Goal: Task Accomplishment & Management: Complete application form

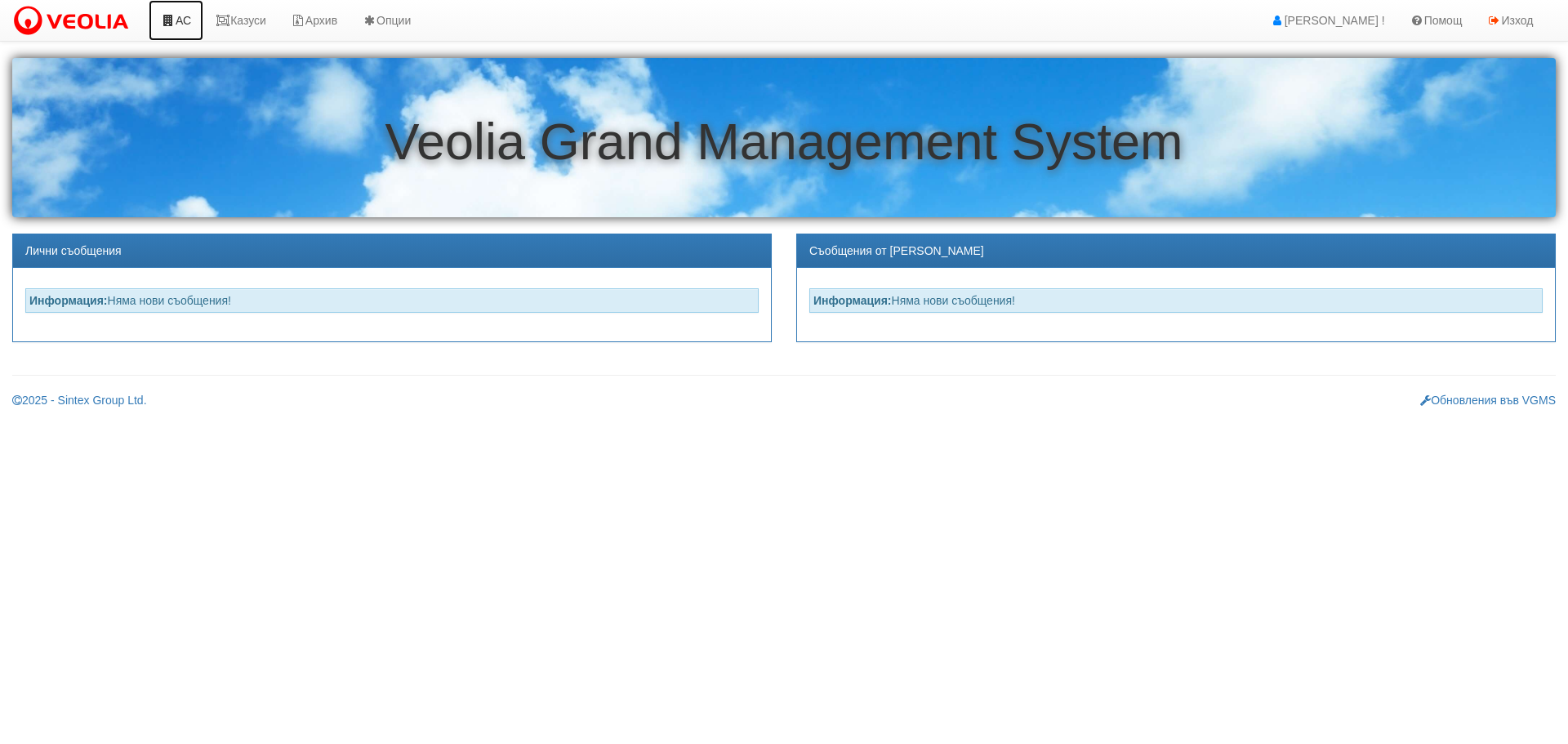
click at [185, 22] on link "АС" at bounding box center [176, 20] width 55 height 41
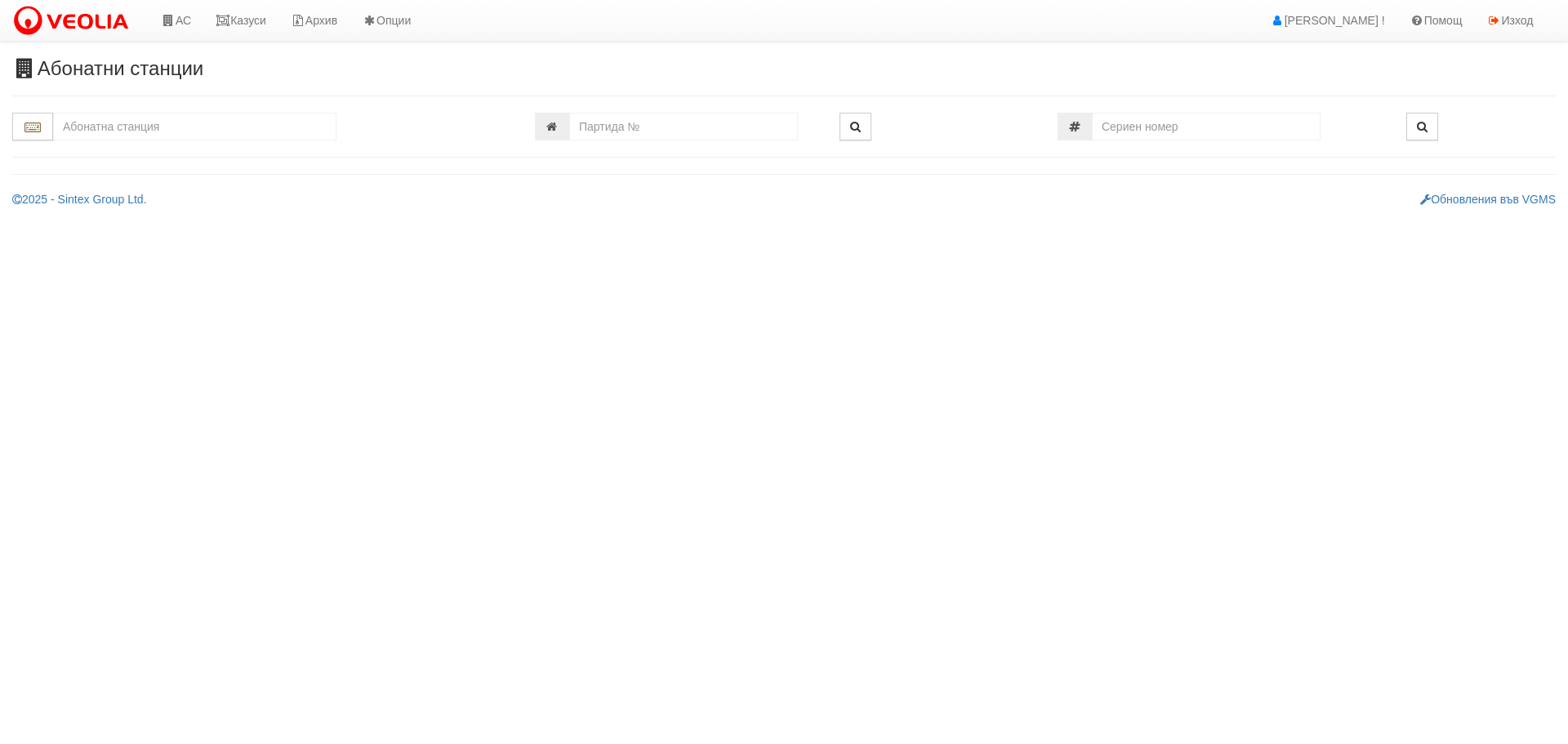
click at [134, 129] on input "text" at bounding box center [195, 126] width 284 height 27
click at [154, 151] on div "152/1 - Младост - "ВЕОЛИЯ"" at bounding box center [195, 152] width 279 height 19
type input "152/1 - Младост - "ВЕОЛИЯ""
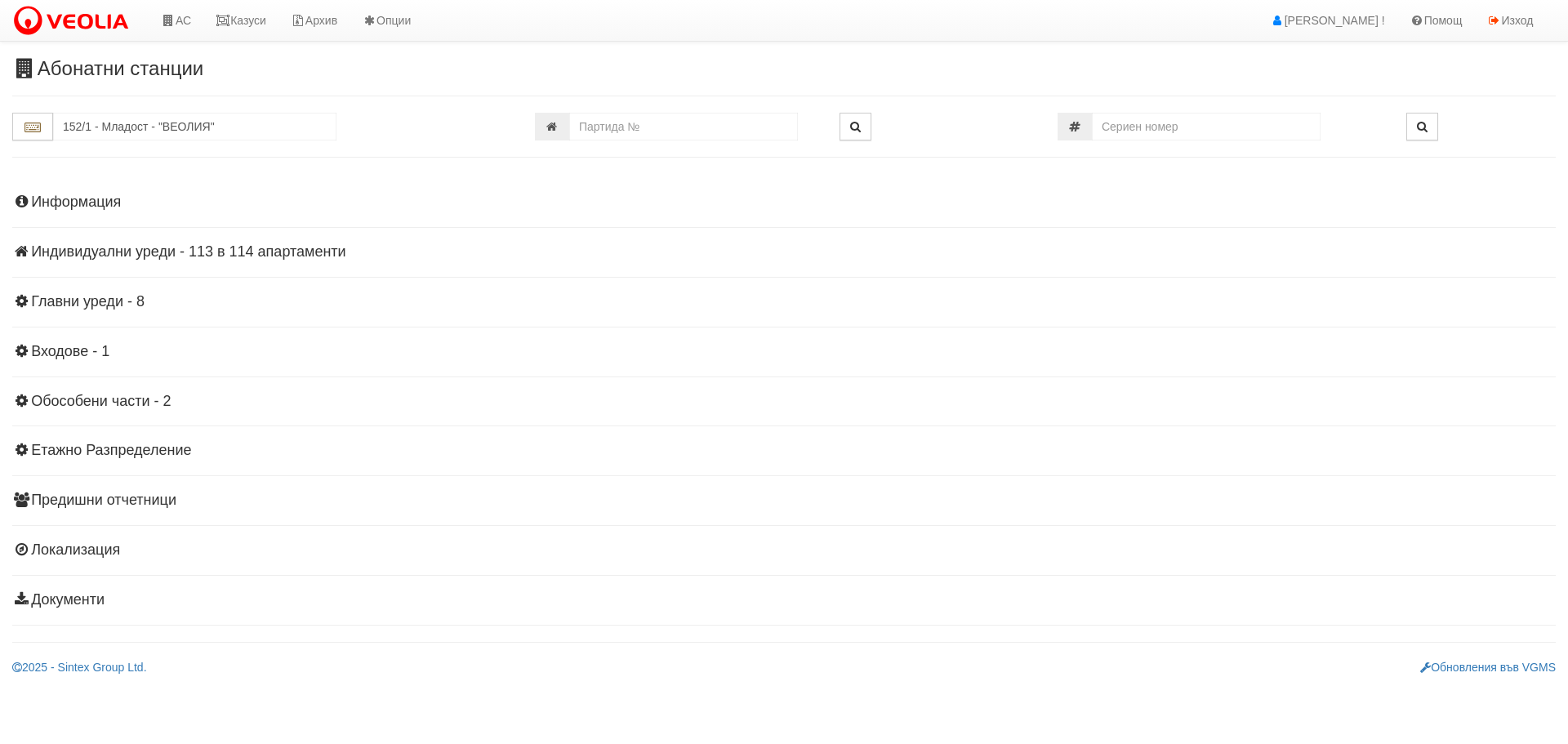
click at [196, 257] on h4 "Индивидуални уреди - 113 в 114 апартаменти" at bounding box center [784, 252] width 1544 height 17
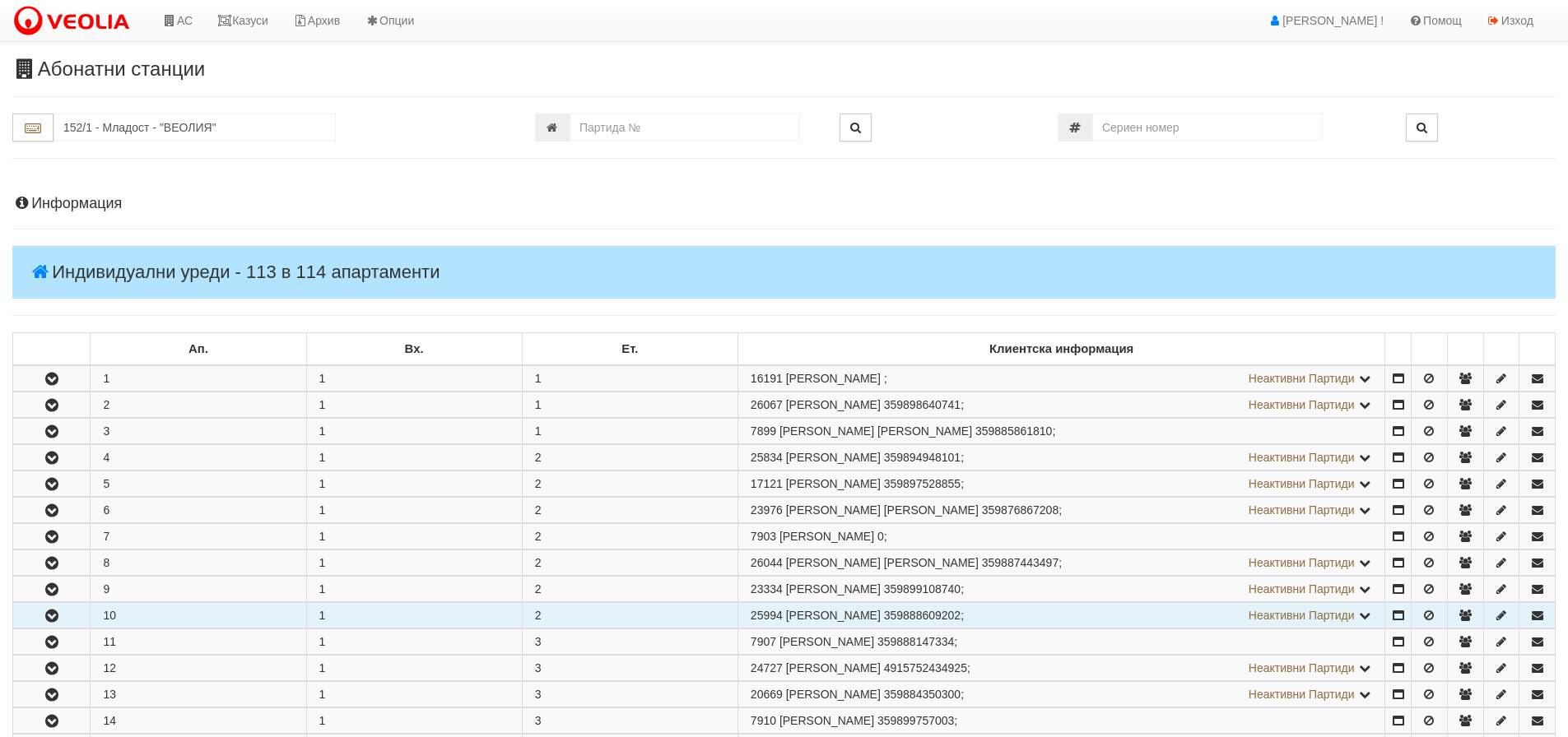
click at [54, 612] on icon "button" at bounding box center [52, 617] width 20 height 12
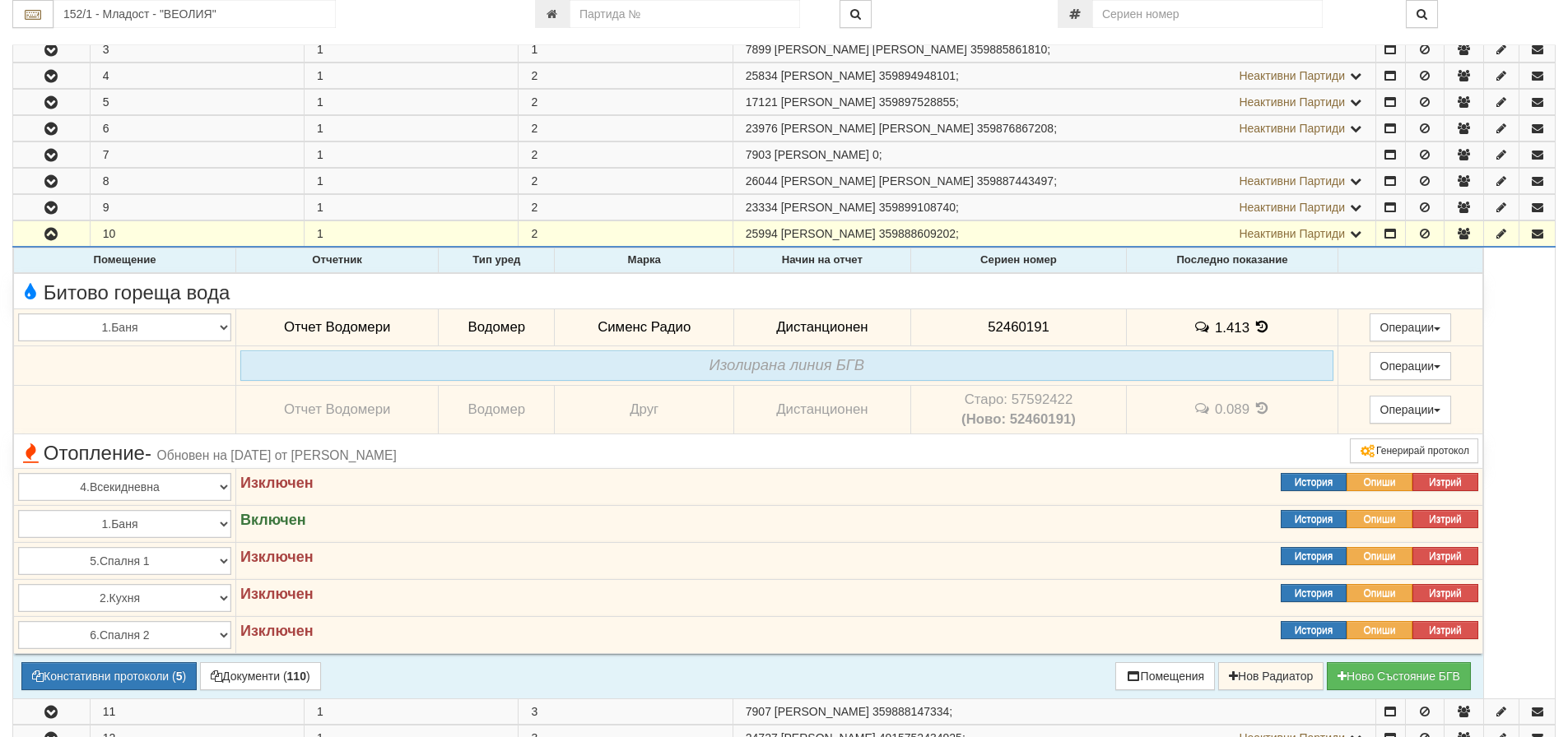
scroll to position [411, 0]
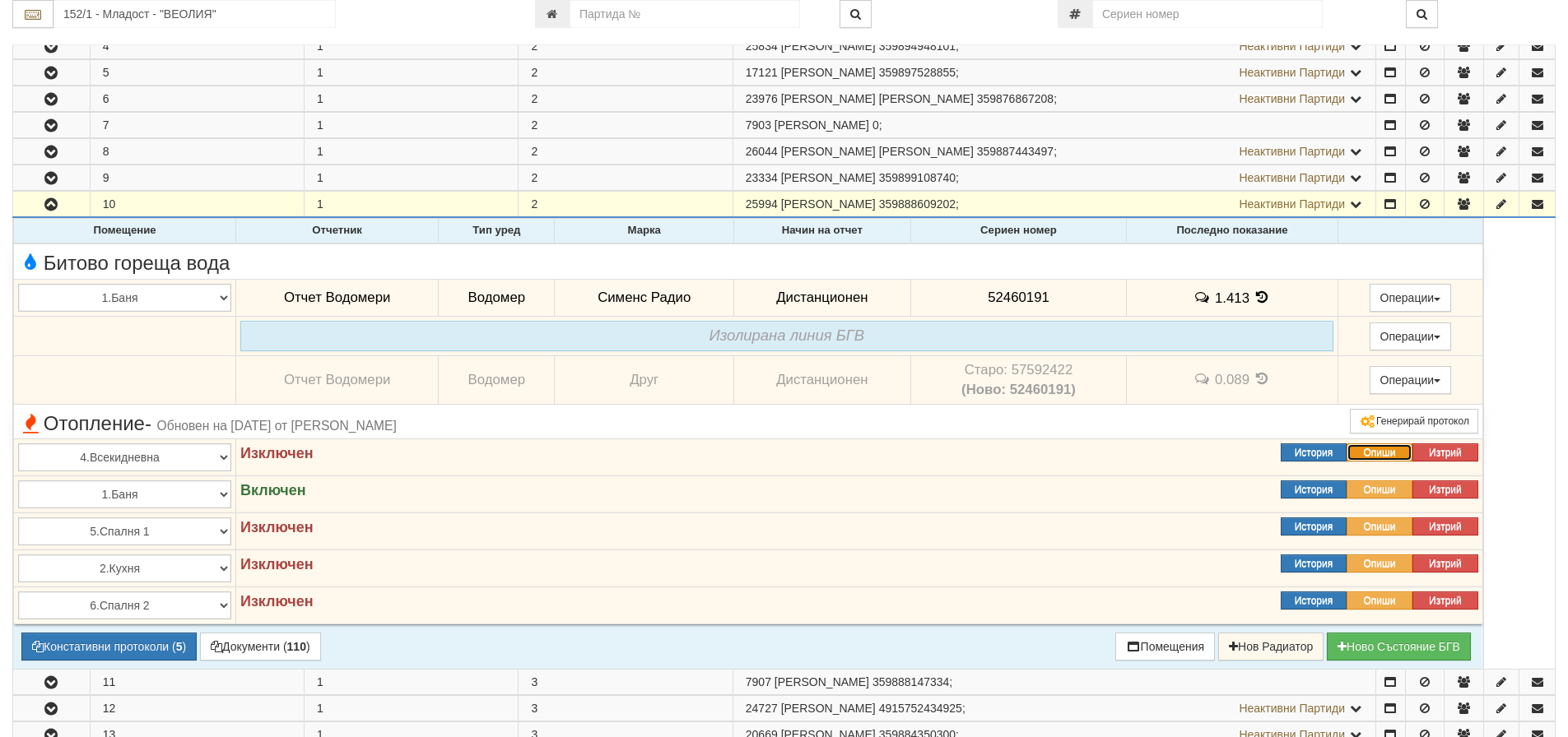
click at [1387, 449] on button "Опиши" at bounding box center [1379, 453] width 66 height 18
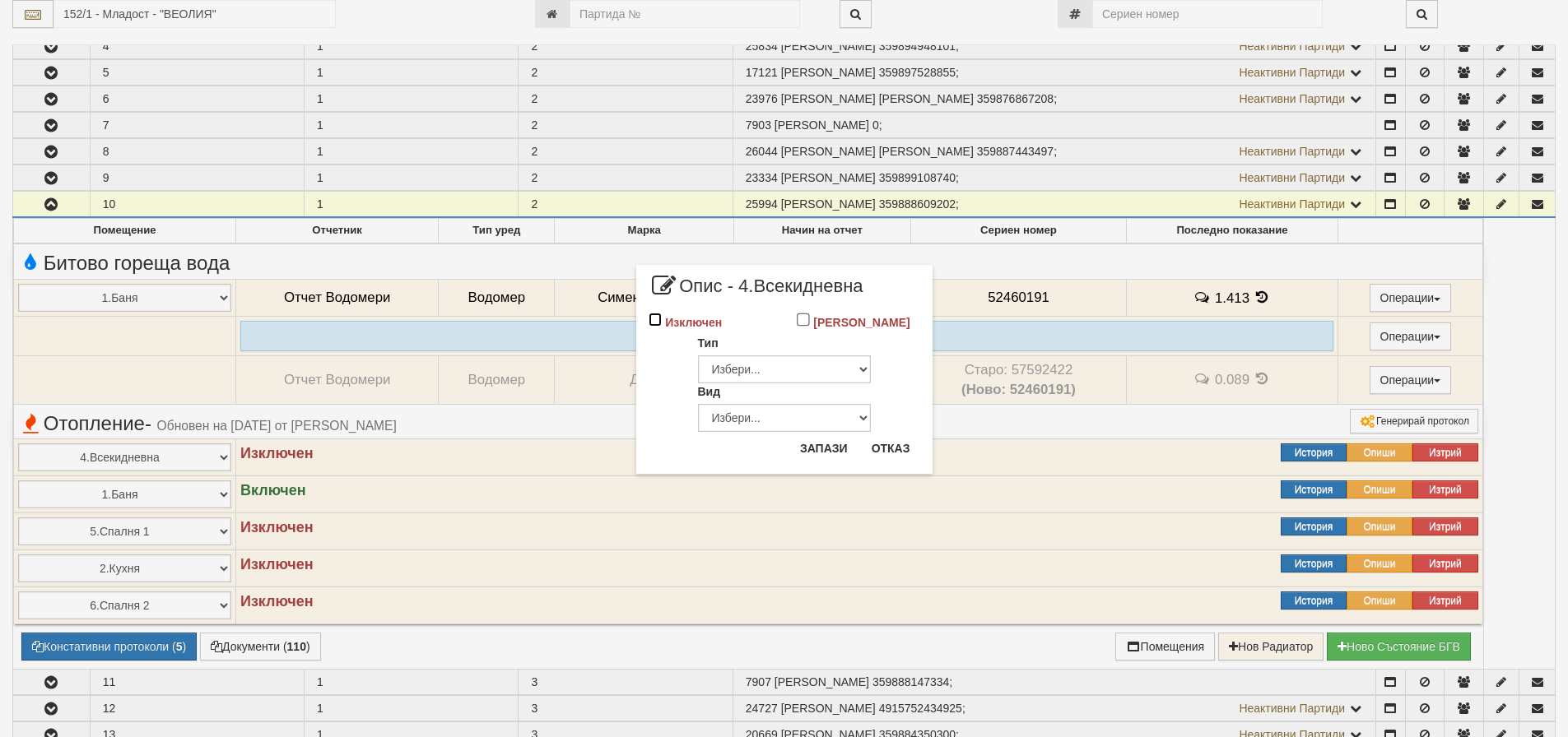
click at [656, 320] on input "Изключен" at bounding box center [655, 319] width 14 height 14
checkbox input "true"
click at [831, 450] on button "Запази" at bounding box center [823, 449] width 68 height 27
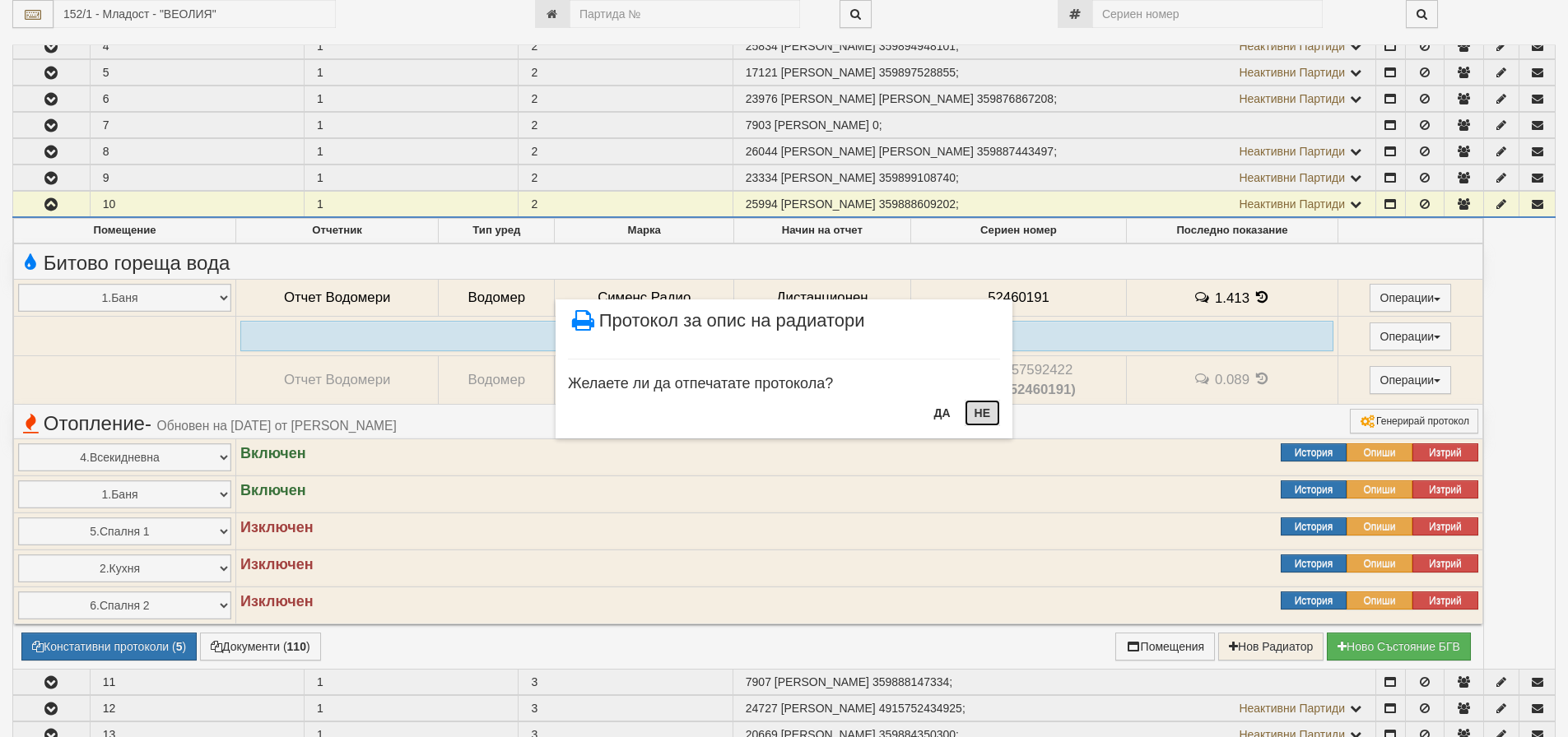
click at [981, 412] on button "НЕ" at bounding box center [982, 413] width 35 height 27
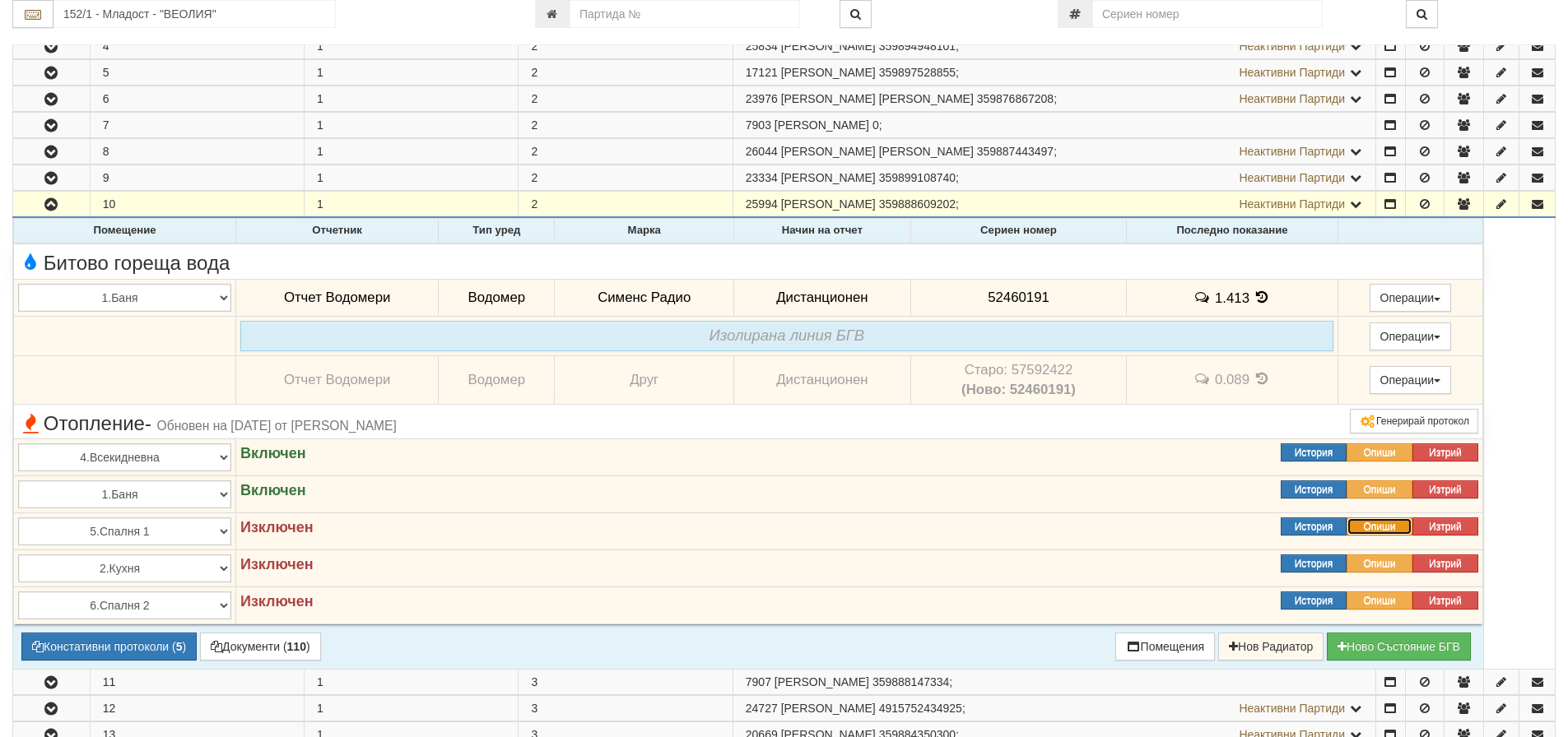
click at [1368, 526] on button "Опиши" at bounding box center [1379, 526] width 66 height 18
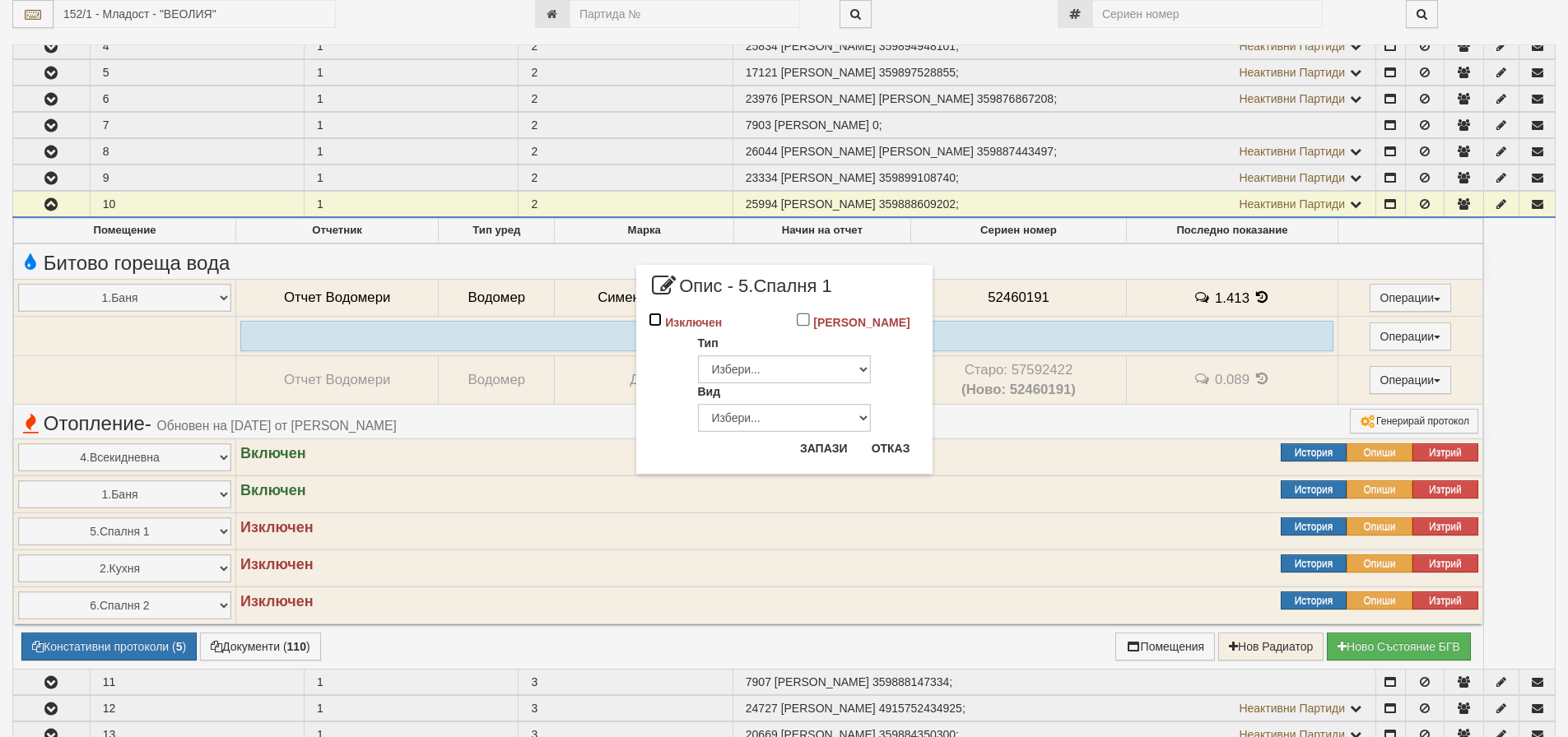
click at [652, 323] on input "Изключен" at bounding box center [655, 319] width 14 height 14
checkbox input "true"
click at [829, 445] on button "Запази" at bounding box center [823, 449] width 68 height 27
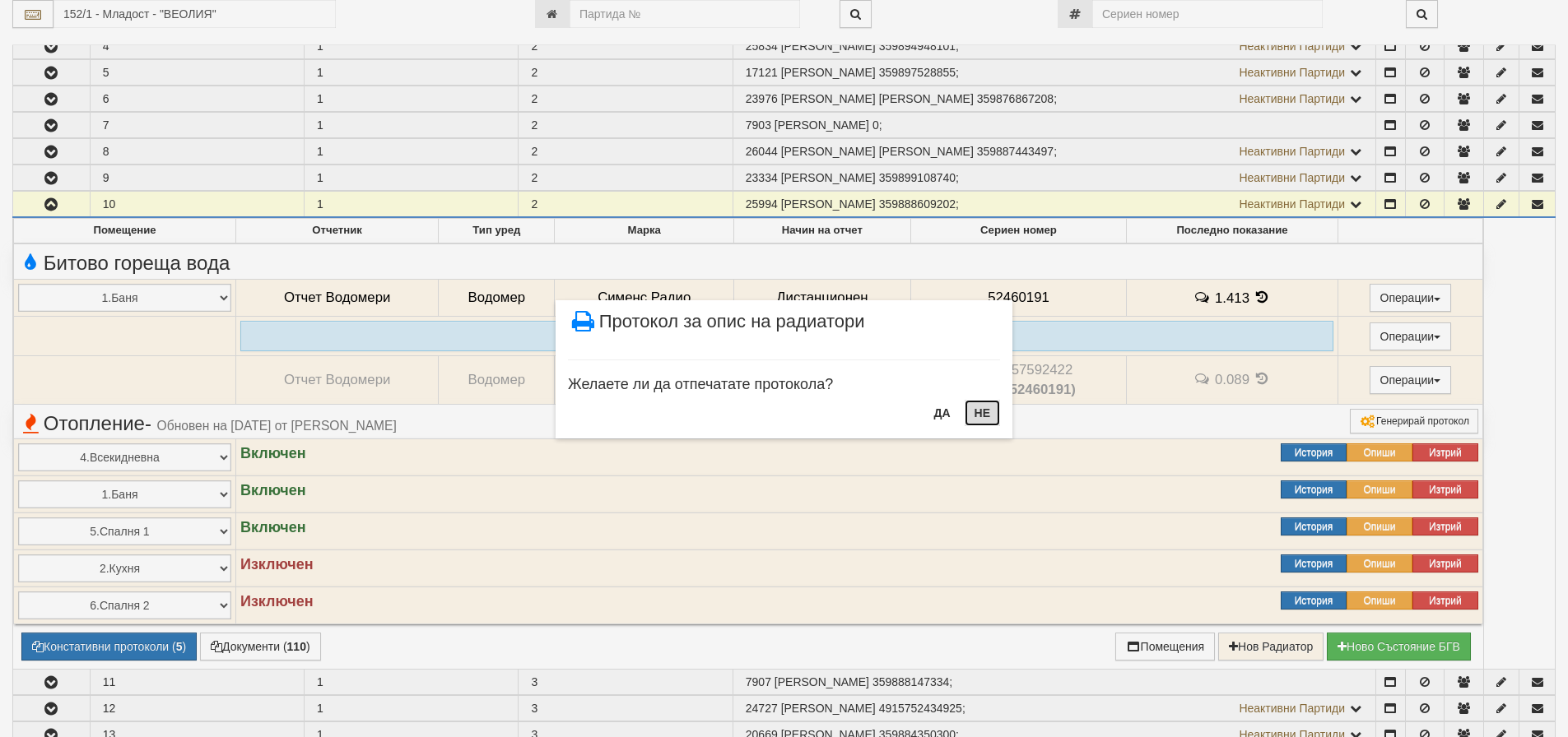
click at [986, 409] on button "НЕ" at bounding box center [982, 413] width 35 height 27
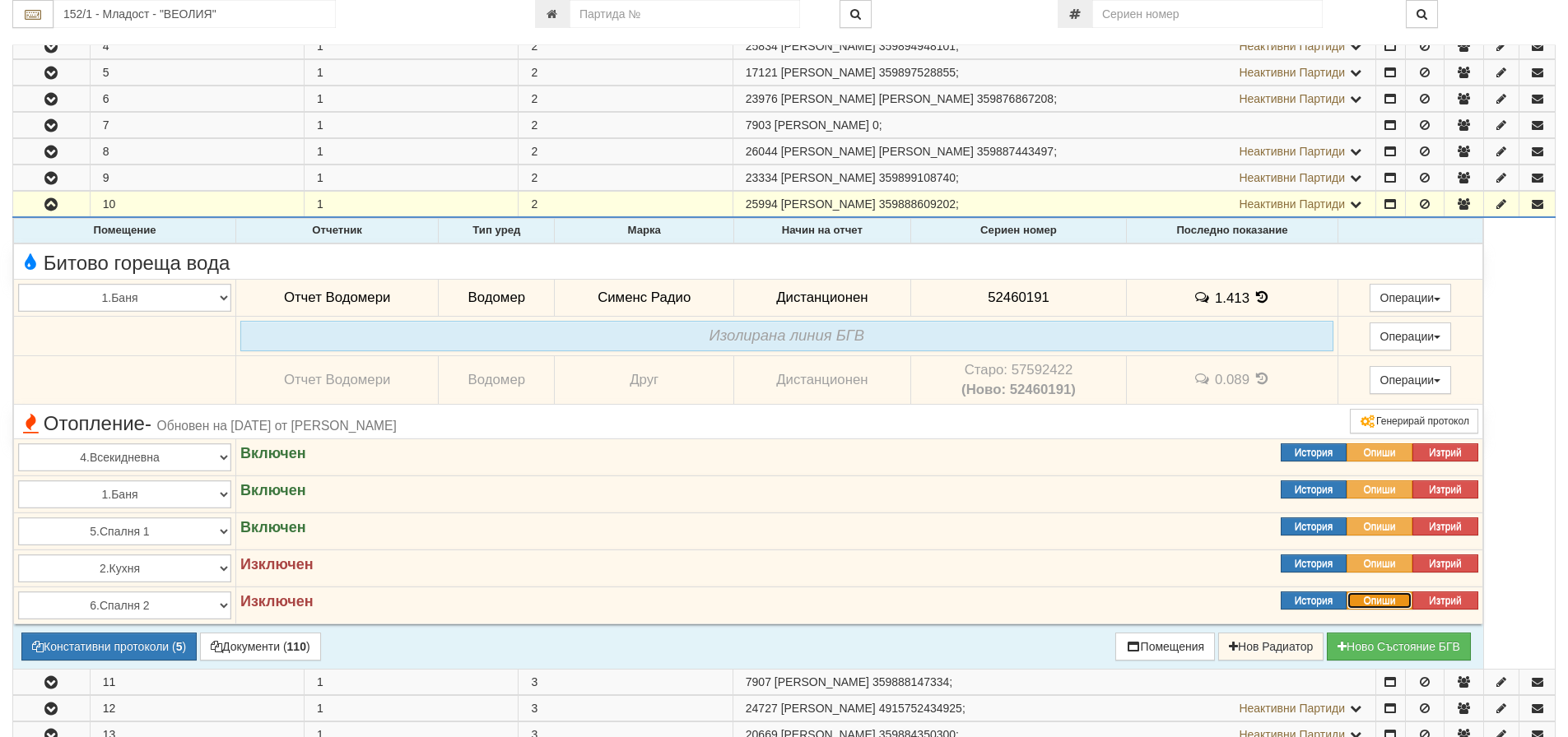
click at [1382, 603] on button "Опиши" at bounding box center [1379, 601] width 66 height 18
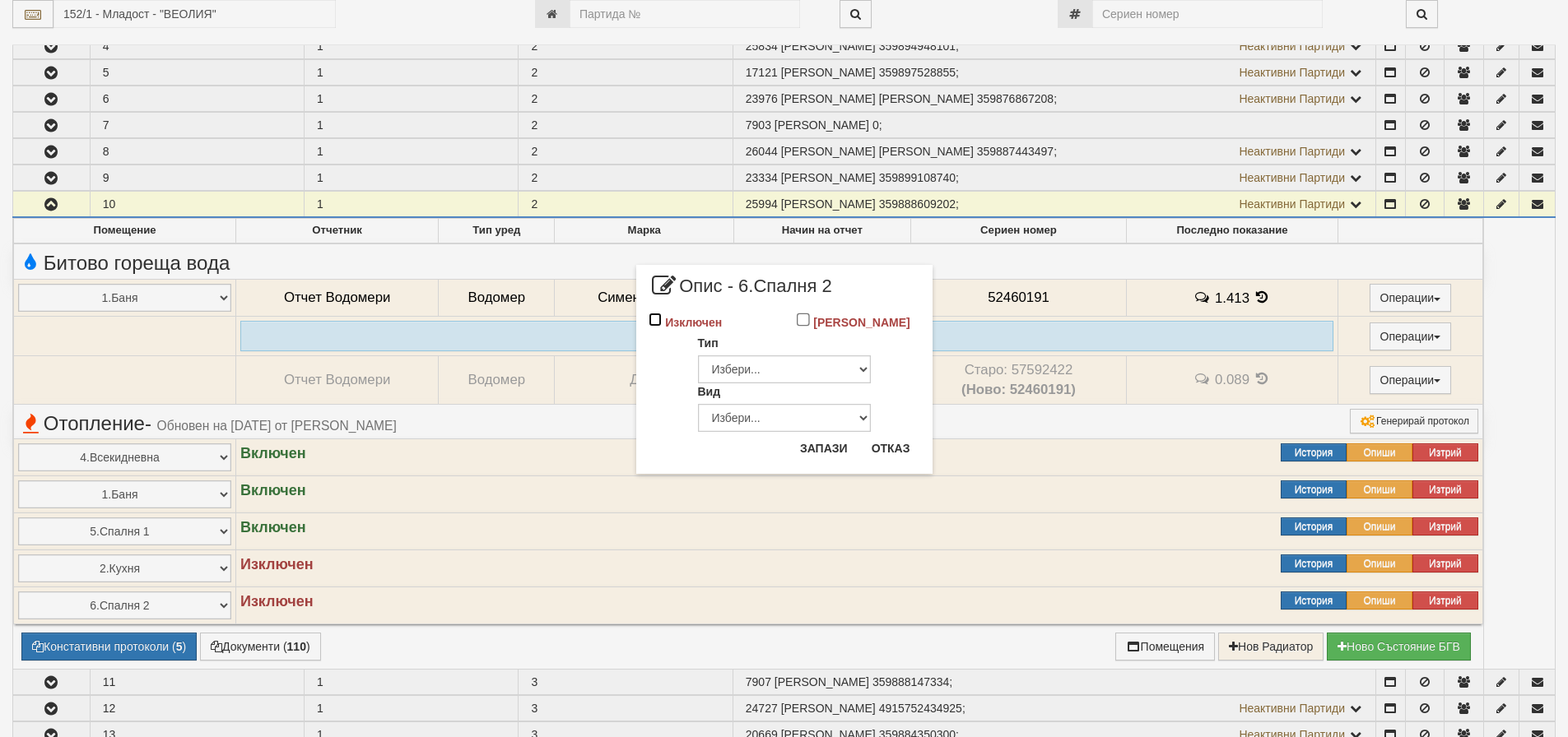
click at [657, 320] on input "Изключен" at bounding box center [655, 319] width 14 height 14
checkbox input "true"
click at [829, 448] on button "Запази" at bounding box center [823, 449] width 68 height 27
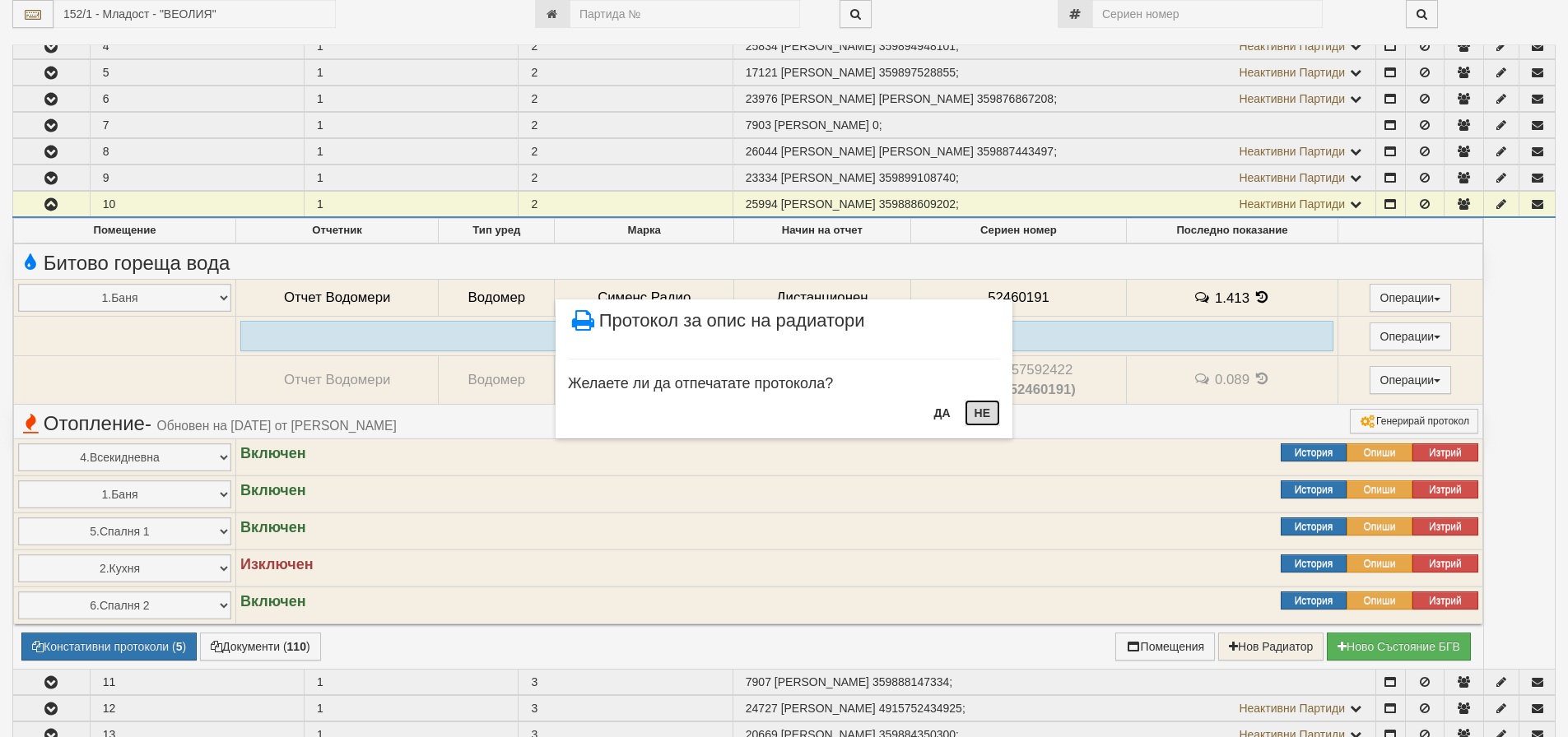
click at [986, 415] on button "НЕ" at bounding box center [982, 413] width 35 height 27
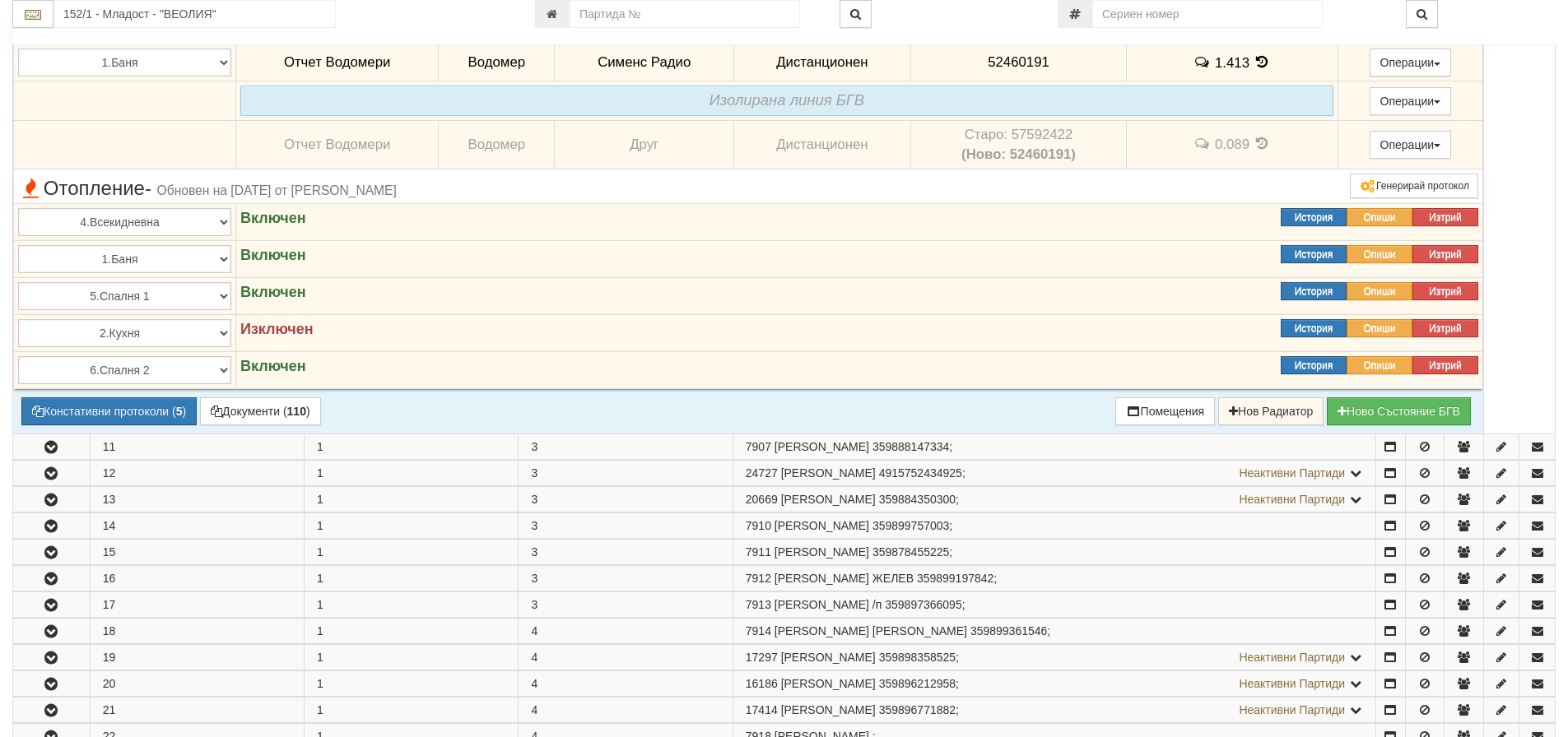
scroll to position [658, 0]
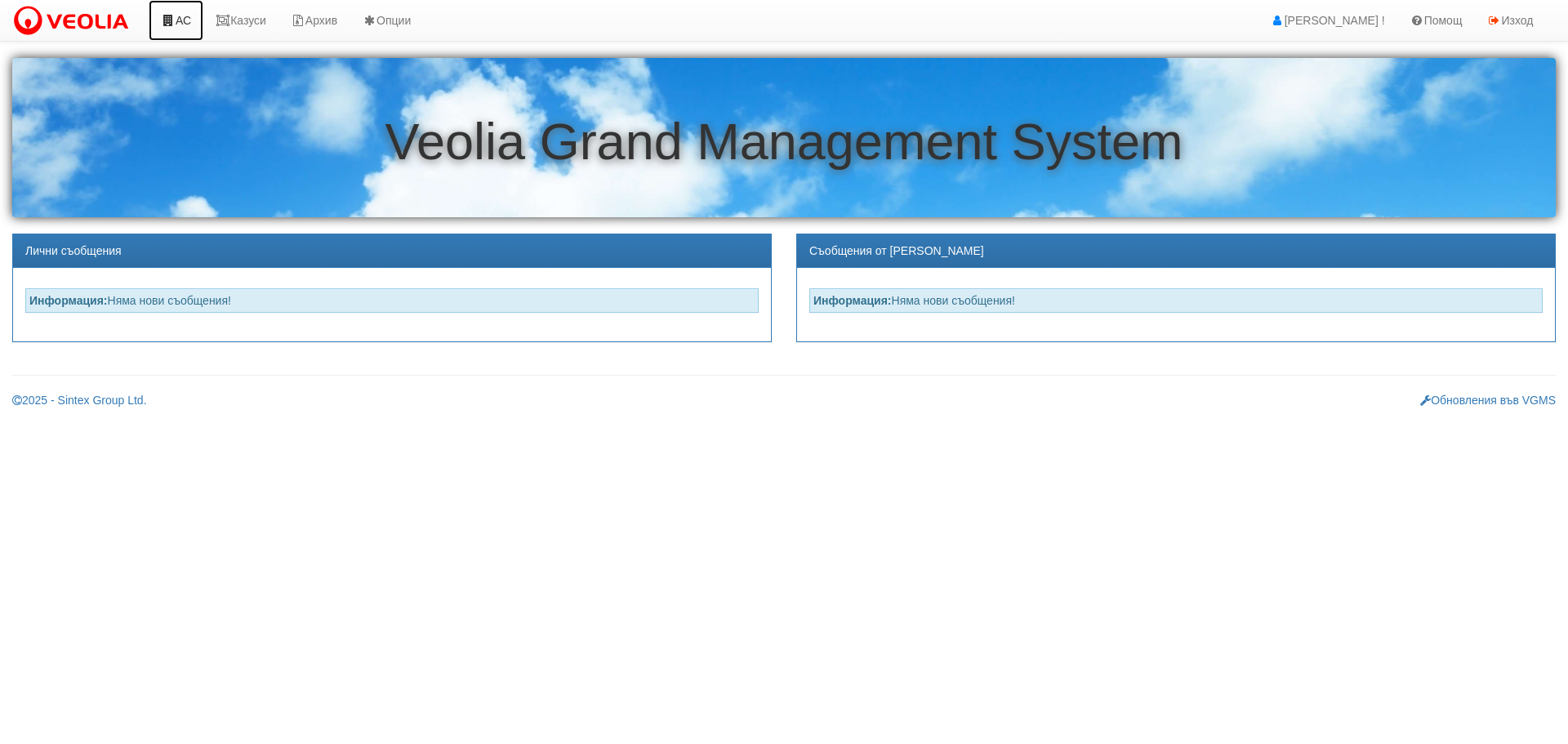
click at [187, 22] on link "АС" at bounding box center [176, 20] width 55 height 41
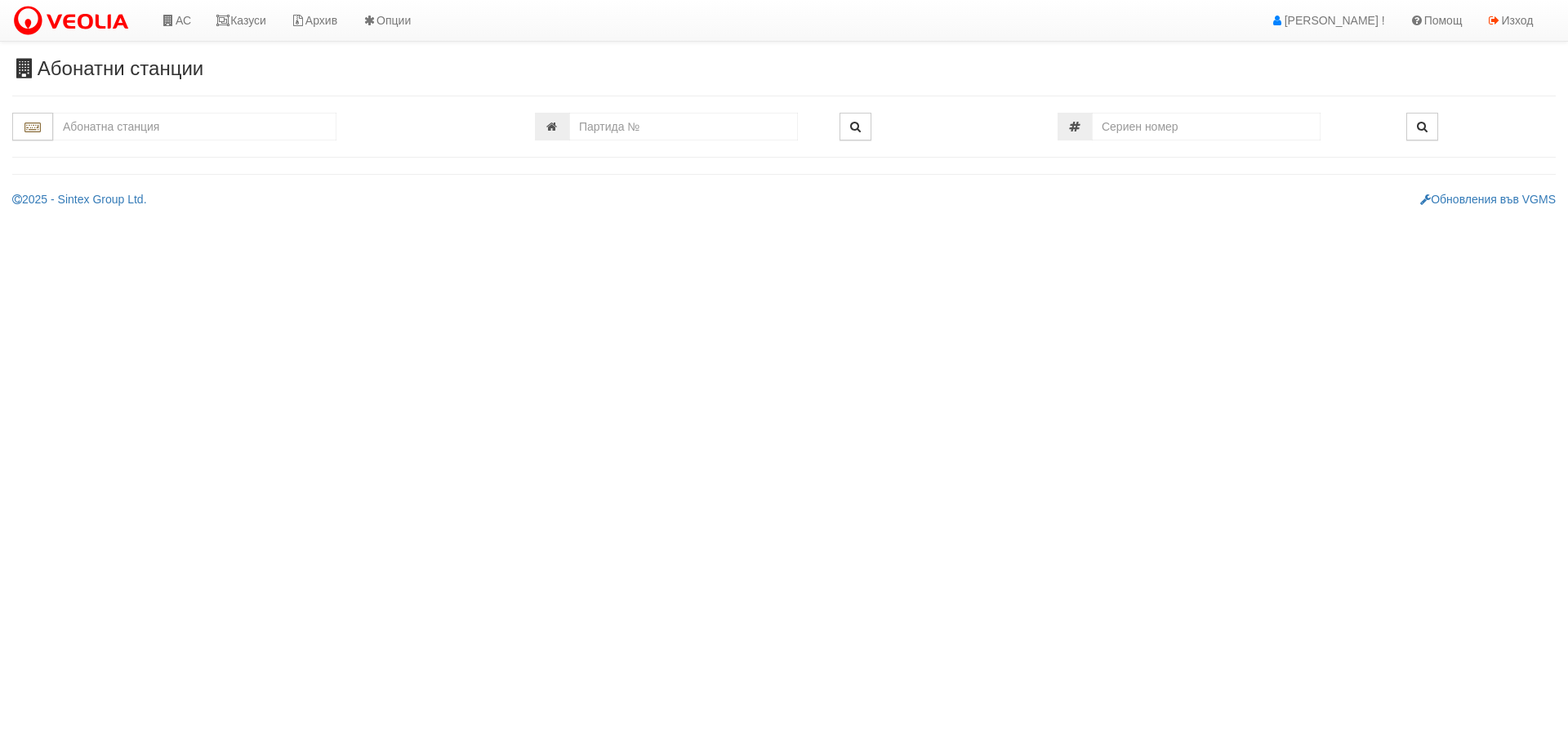
click at [177, 130] on input "text" at bounding box center [195, 126] width 284 height 27
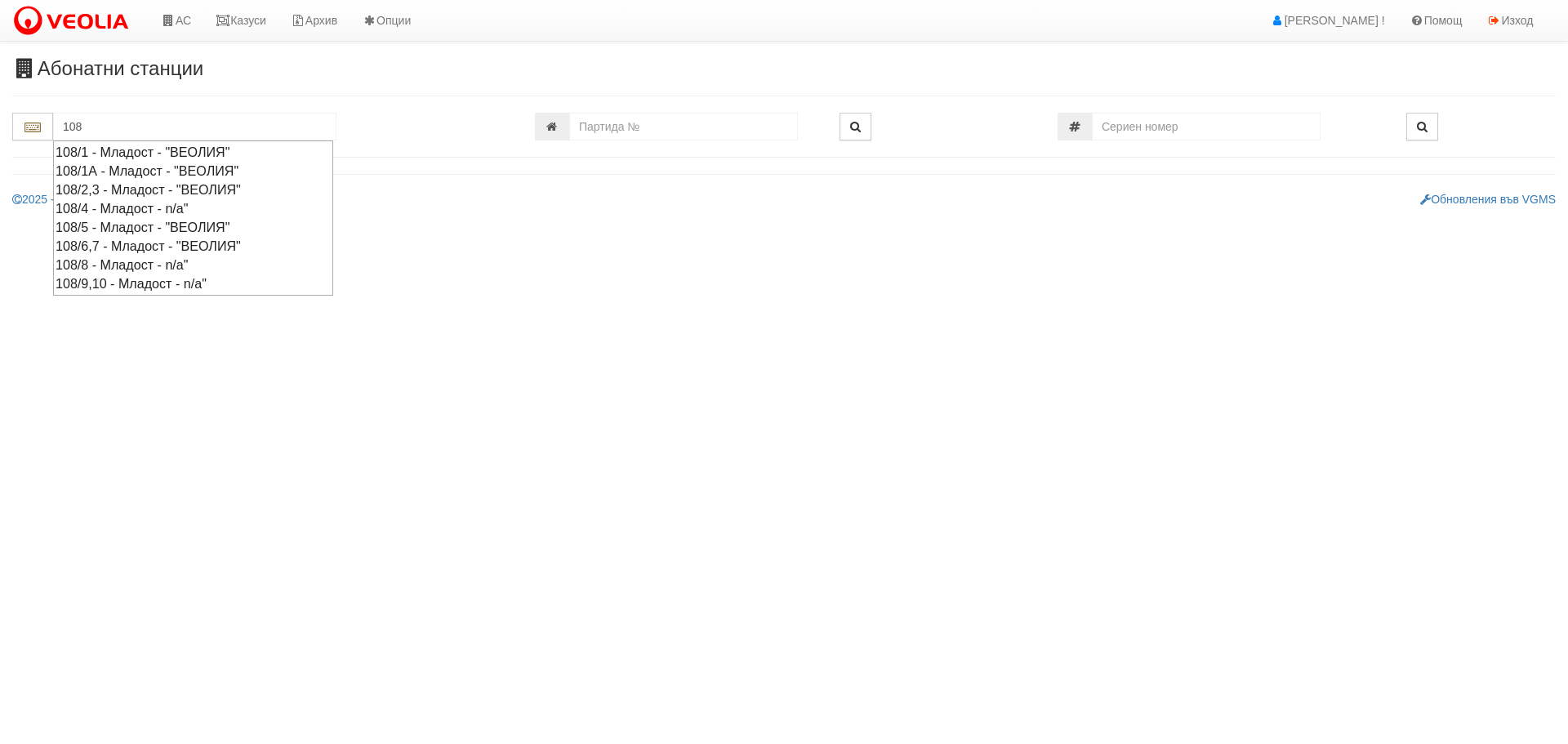
click at [119, 241] on div "108/6,7 - Младост - "ВЕОЛИЯ"" at bounding box center [193, 246] width 275 height 19
type input "108/6,7 - Младост - "ВЕОЛИЯ""
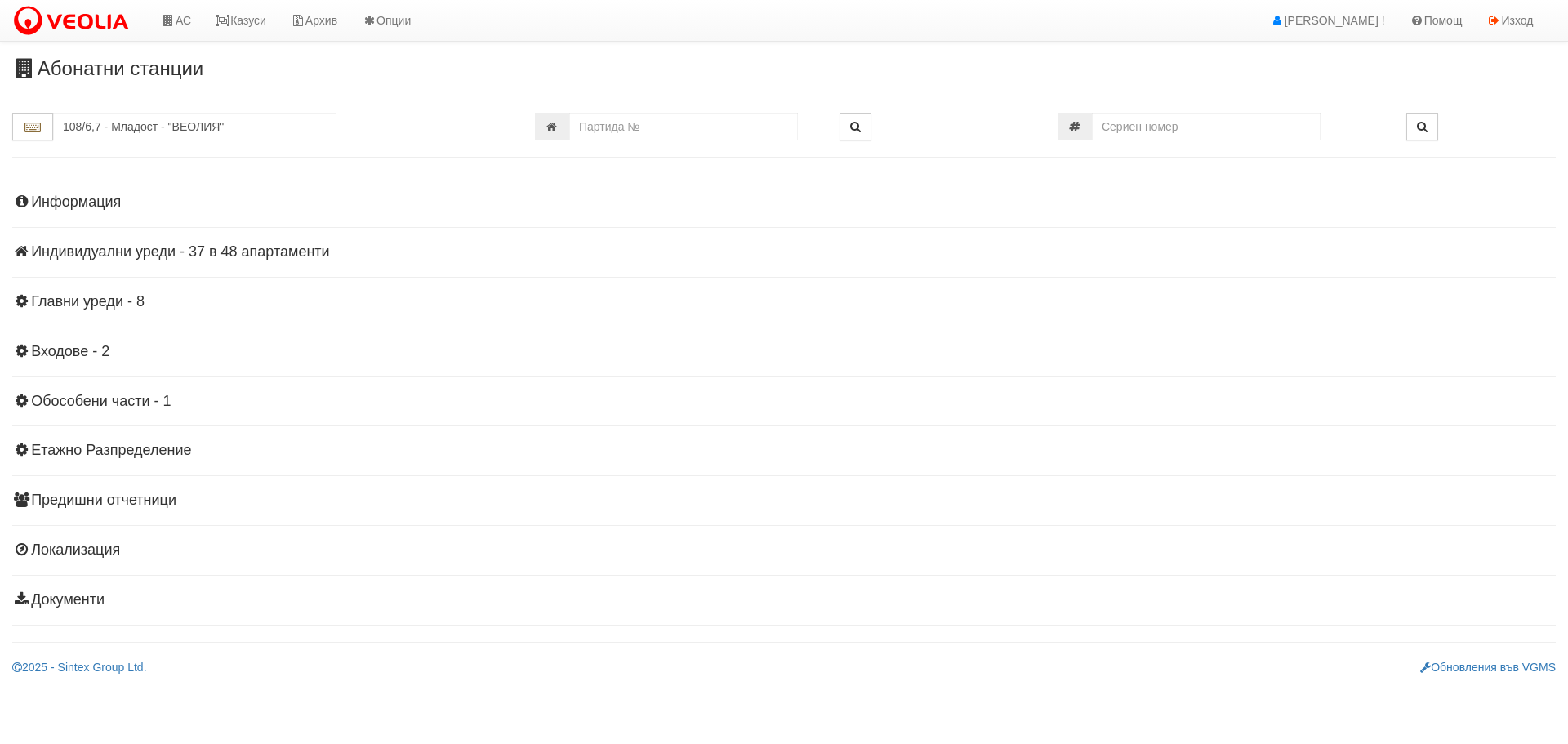
click at [136, 251] on h4 "Индивидуални уреди - 37 в 48 апартаменти" at bounding box center [784, 252] width 1544 height 17
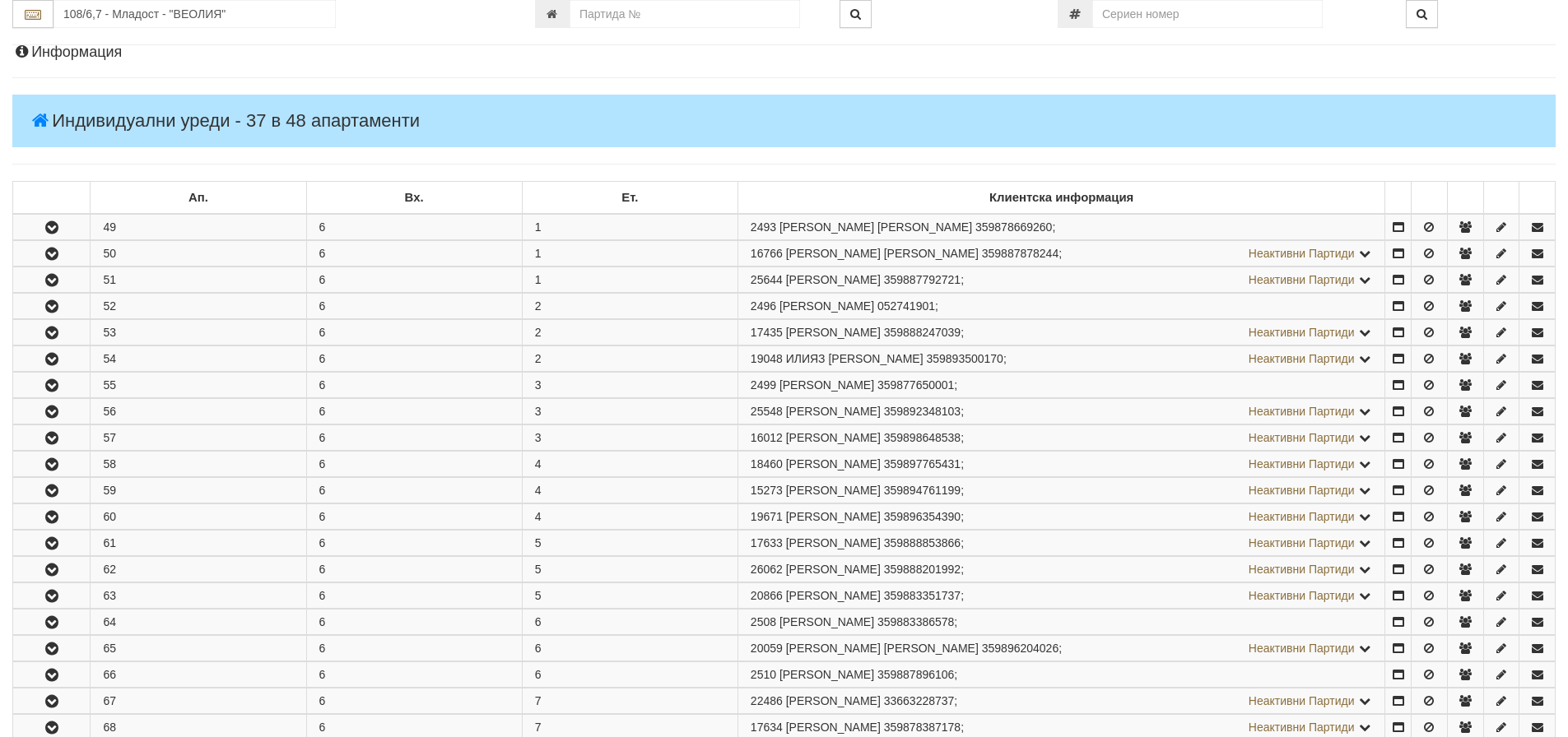
scroll to position [165, 0]
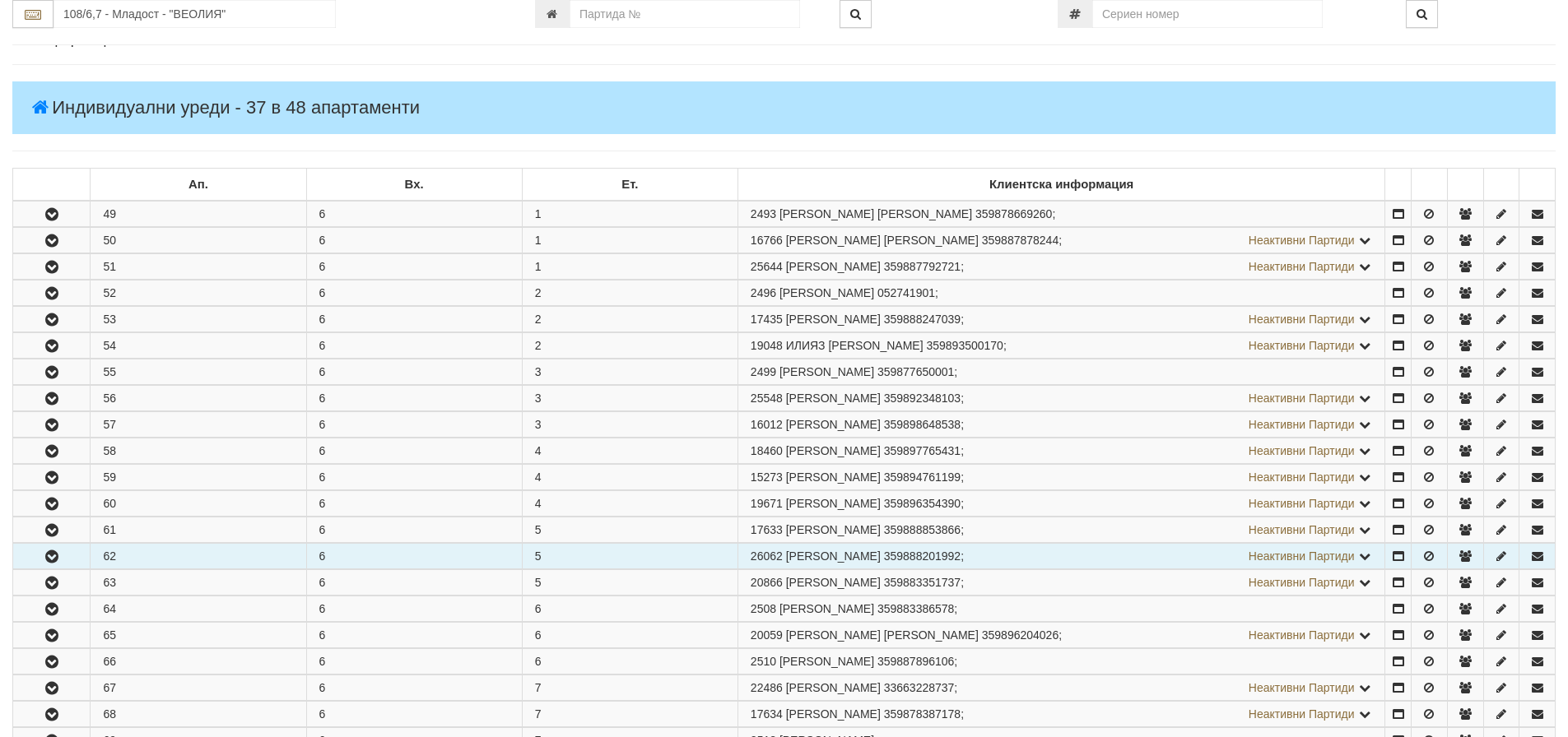
click at [56, 556] on icon "button" at bounding box center [52, 557] width 20 height 12
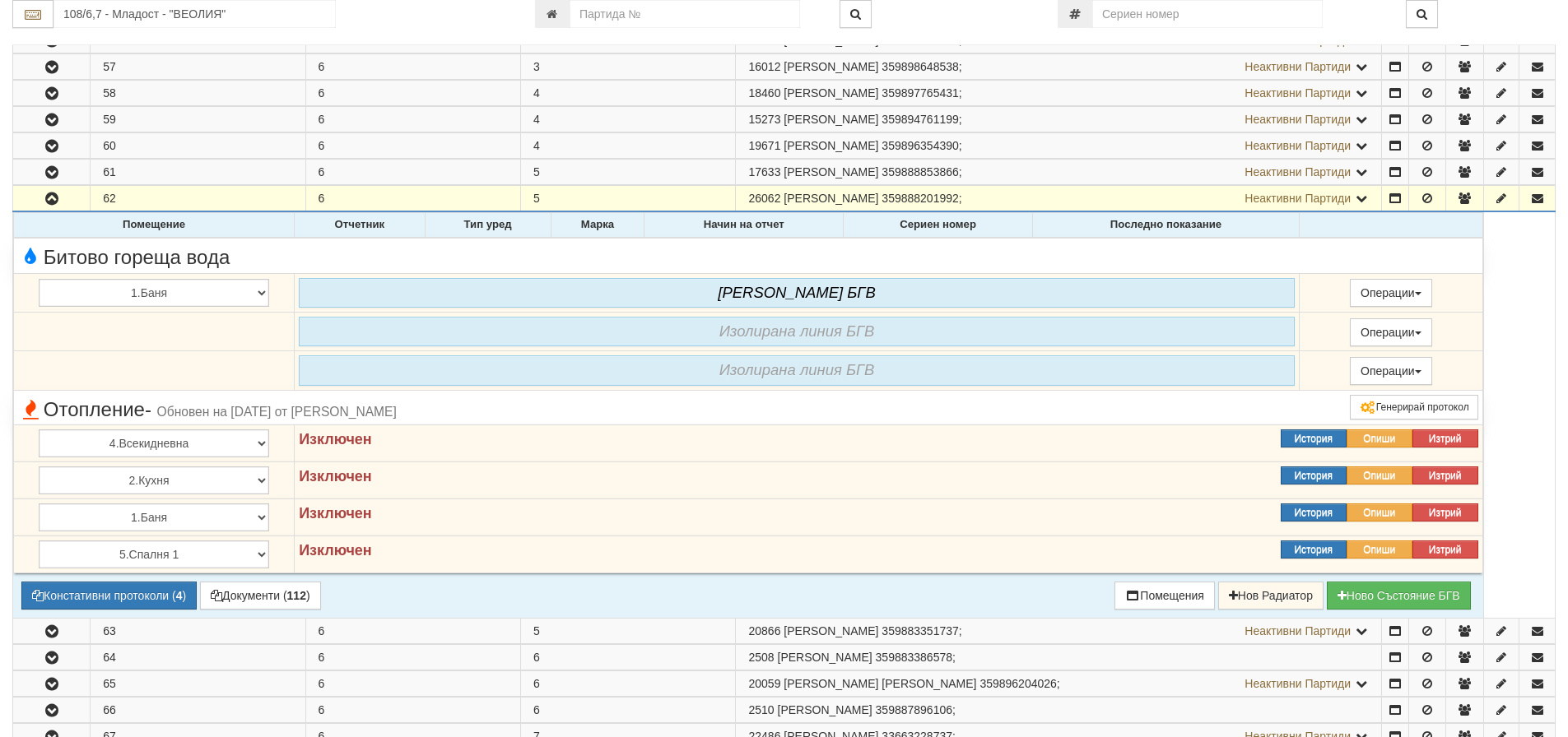
scroll to position [494, 0]
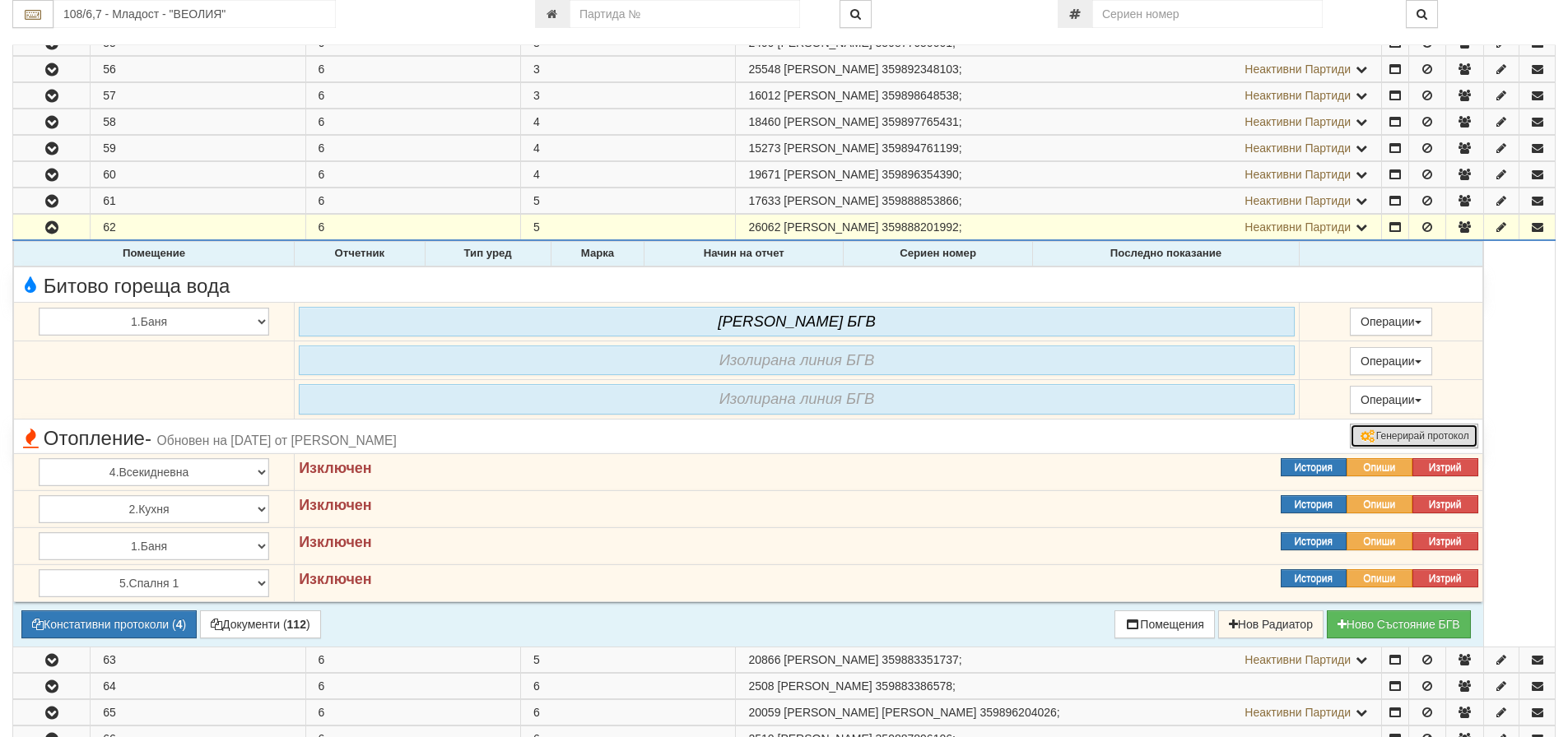
click at [1410, 440] on button "Генерирай протокол" at bounding box center [1413, 436] width 128 height 25
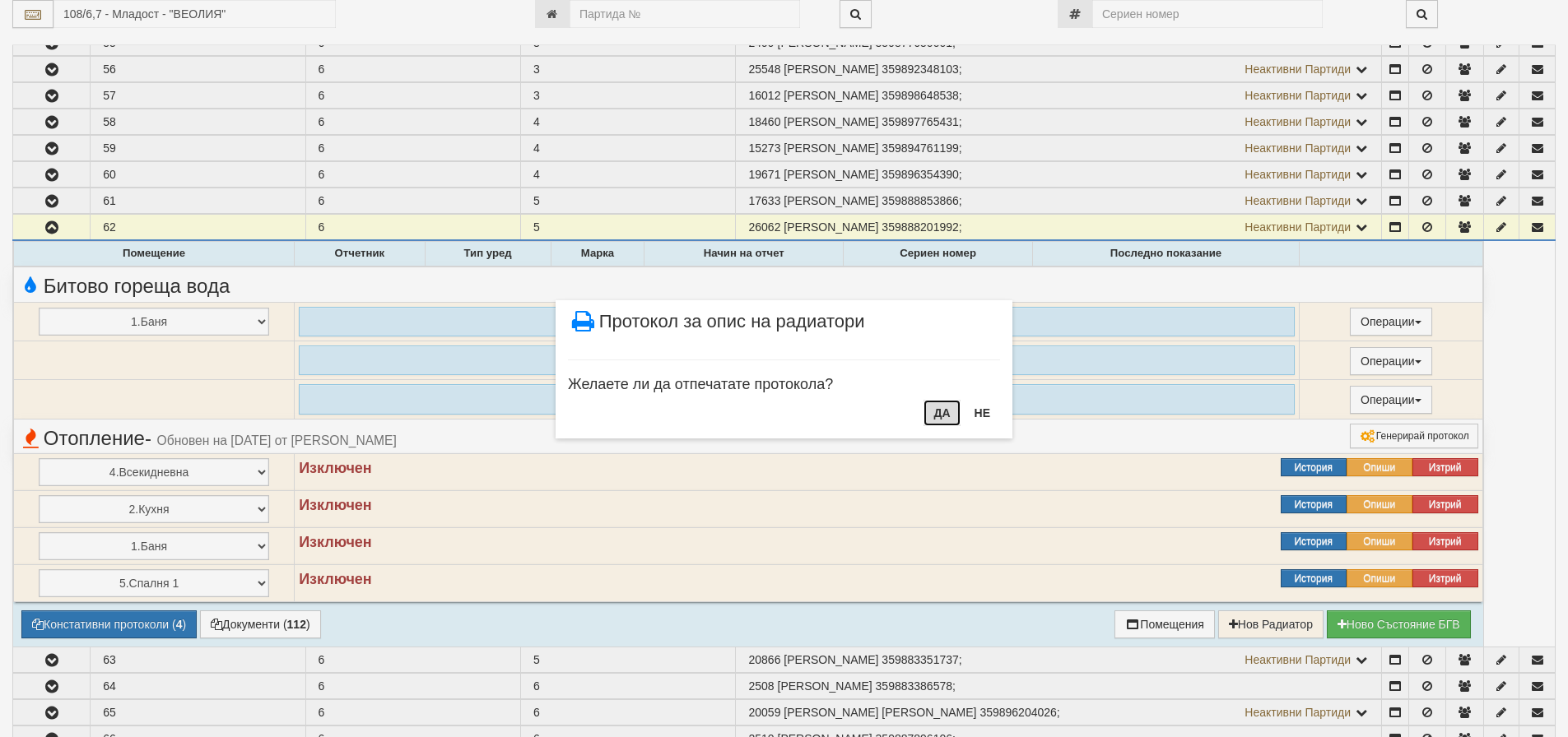
click at [938, 420] on button "ДА" at bounding box center [941, 413] width 36 height 27
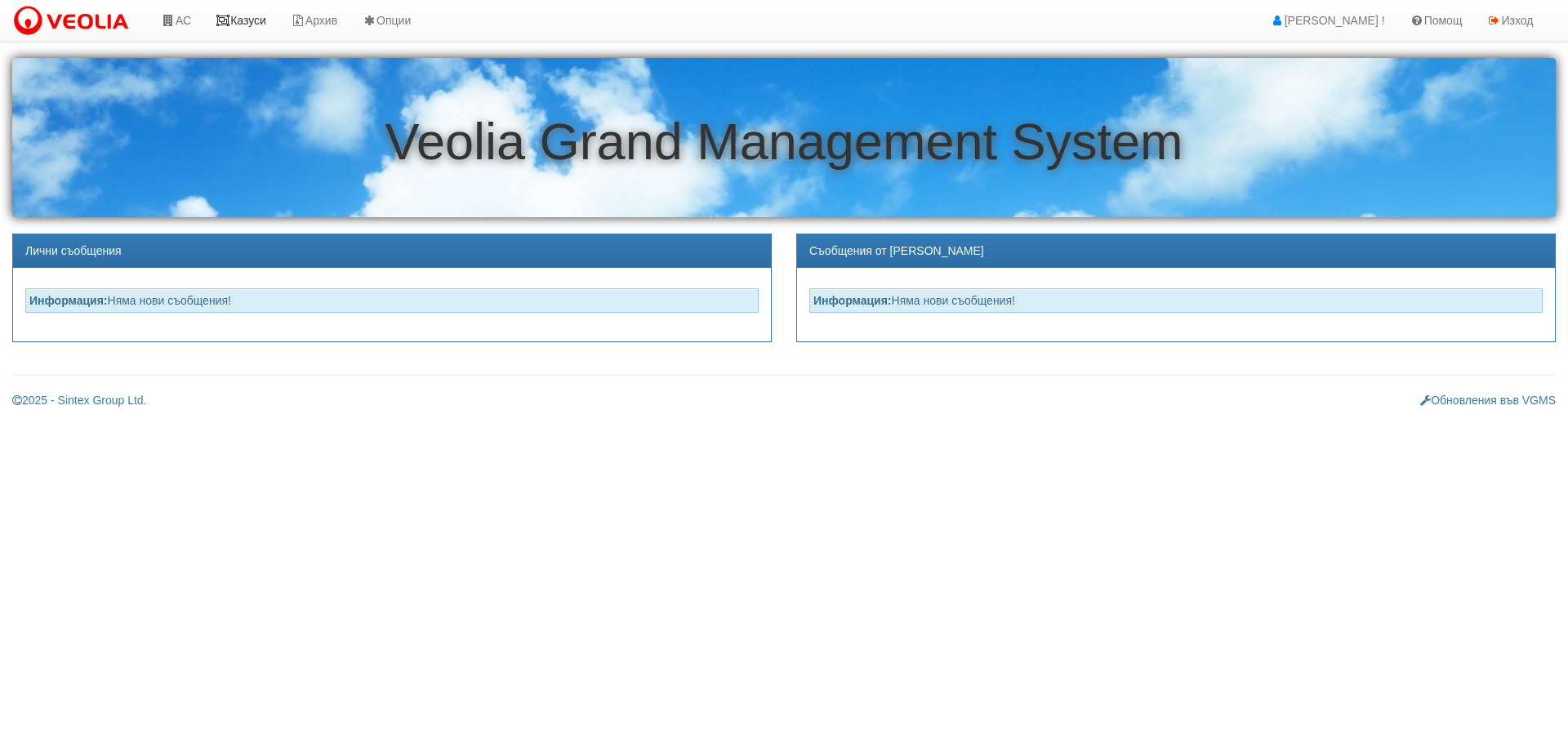
click at [247, 18] on link "Казуси" at bounding box center [241, 20] width 75 height 41
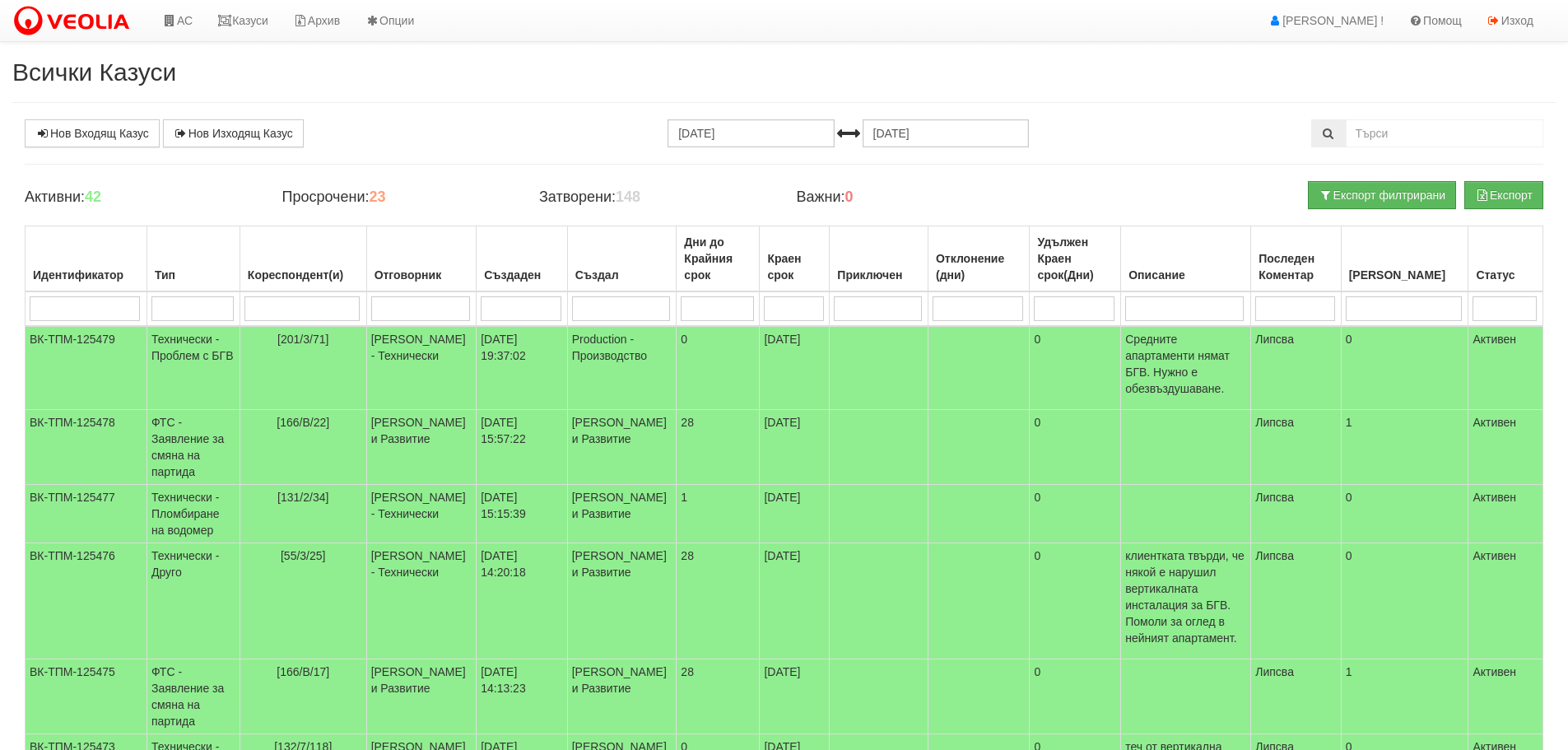
click at [345, 310] on input "search" at bounding box center [302, 309] width 115 height 25
type input "1"
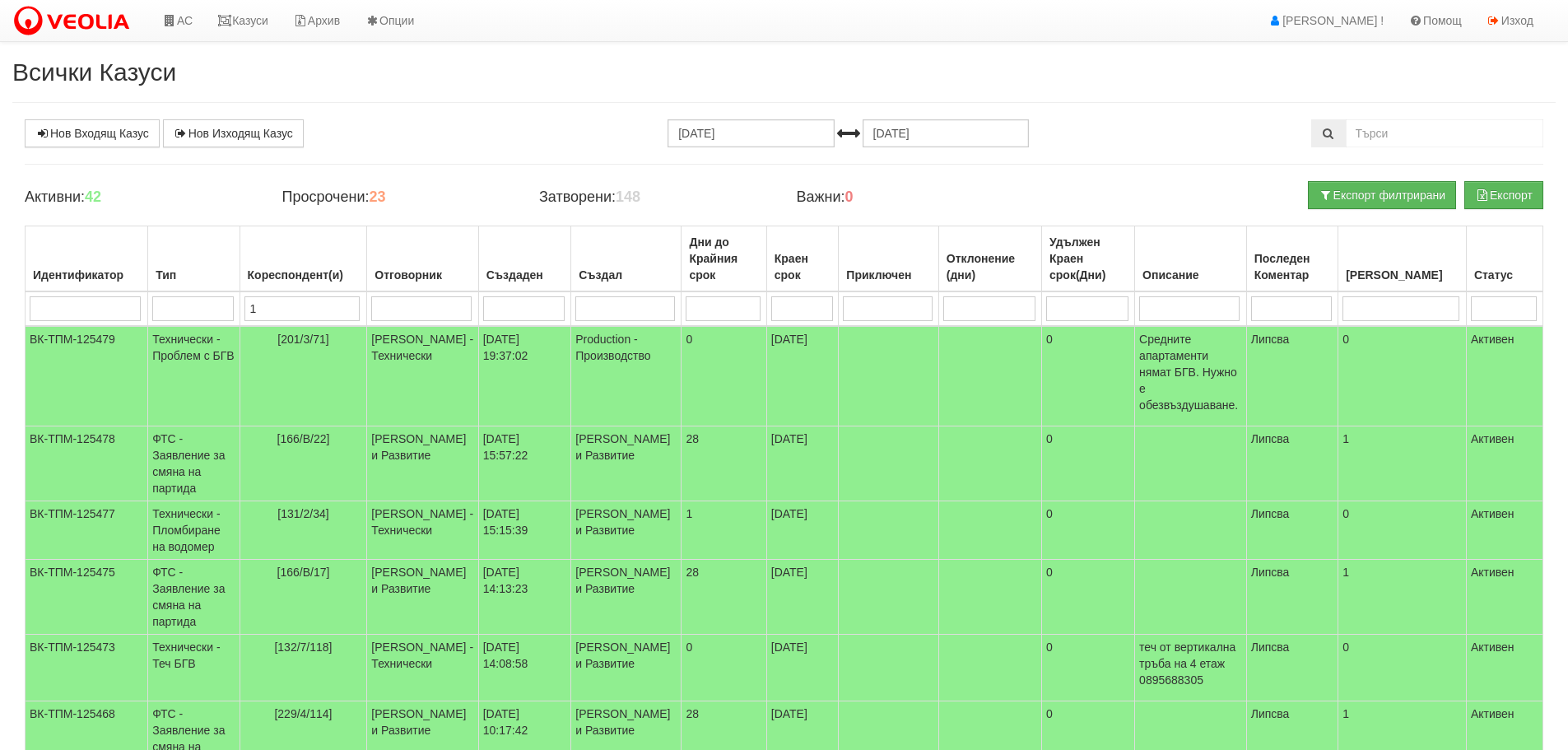
type input "15"
type input "152"
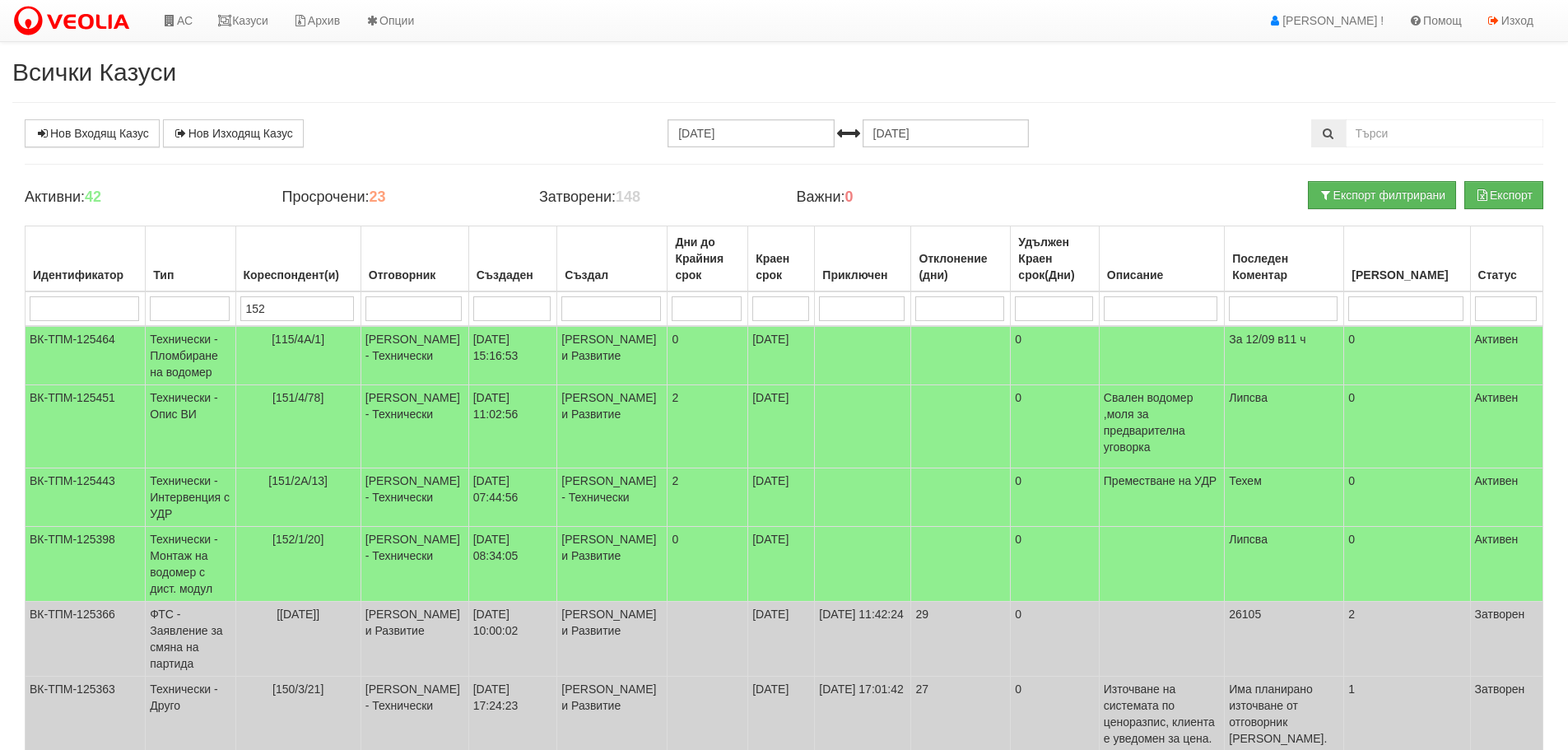
type input "152"
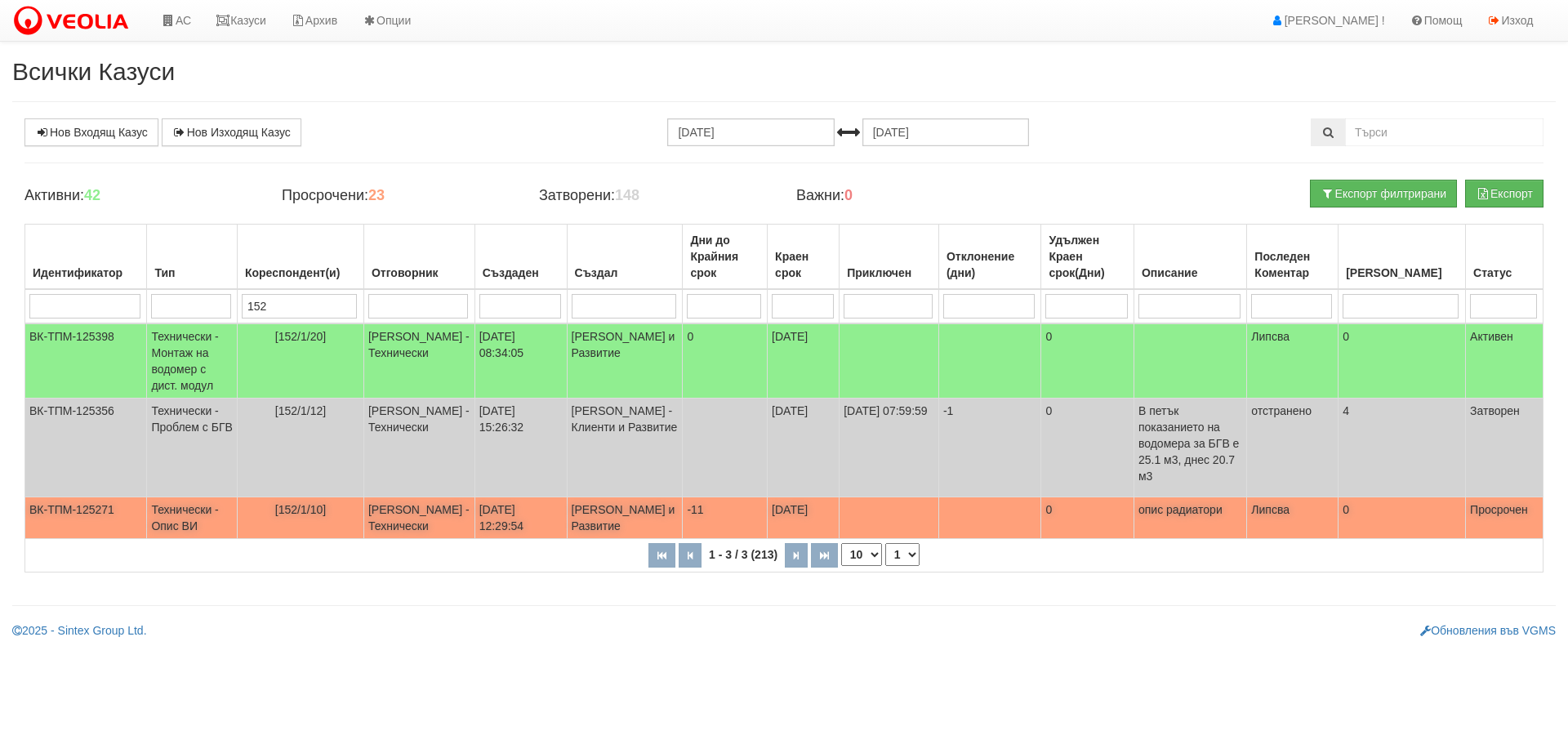
type input "152"
click at [190, 498] on td "Технически - Опис ВИ" at bounding box center [192, 518] width 90 height 41
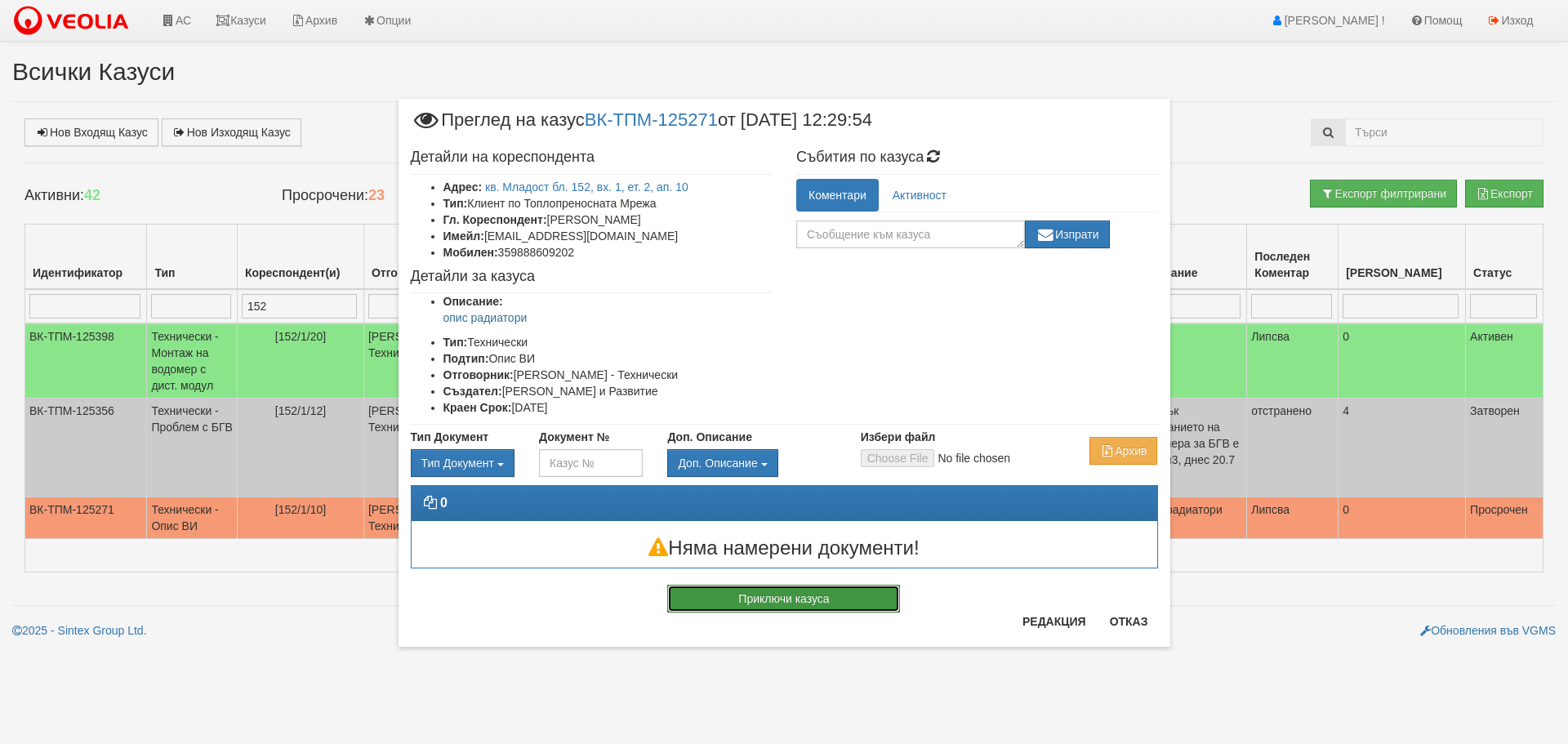
click at [845, 598] on button "Приключи казуса" at bounding box center [783, 598] width 233 height 27
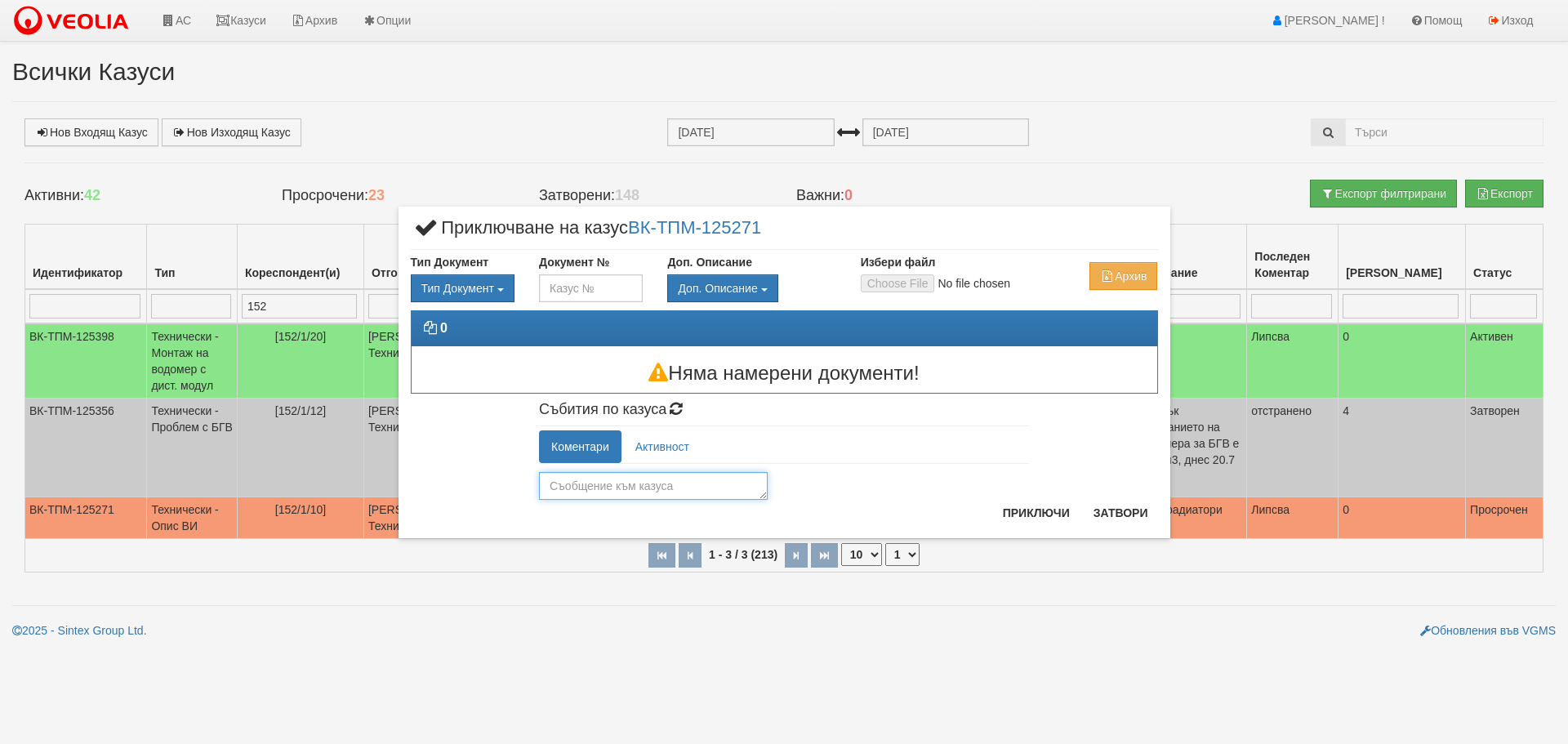
click at [690, 487] on textarea at bounding box center [654, 485] width 229 height 27
click at [679, 482] on textarea at bounding box center [654, 485] width 229 height 27
type textarea "Готов"
click at [1030, 508] on button "Приключи" at bounding box center [1036, 513] width 86 height 27
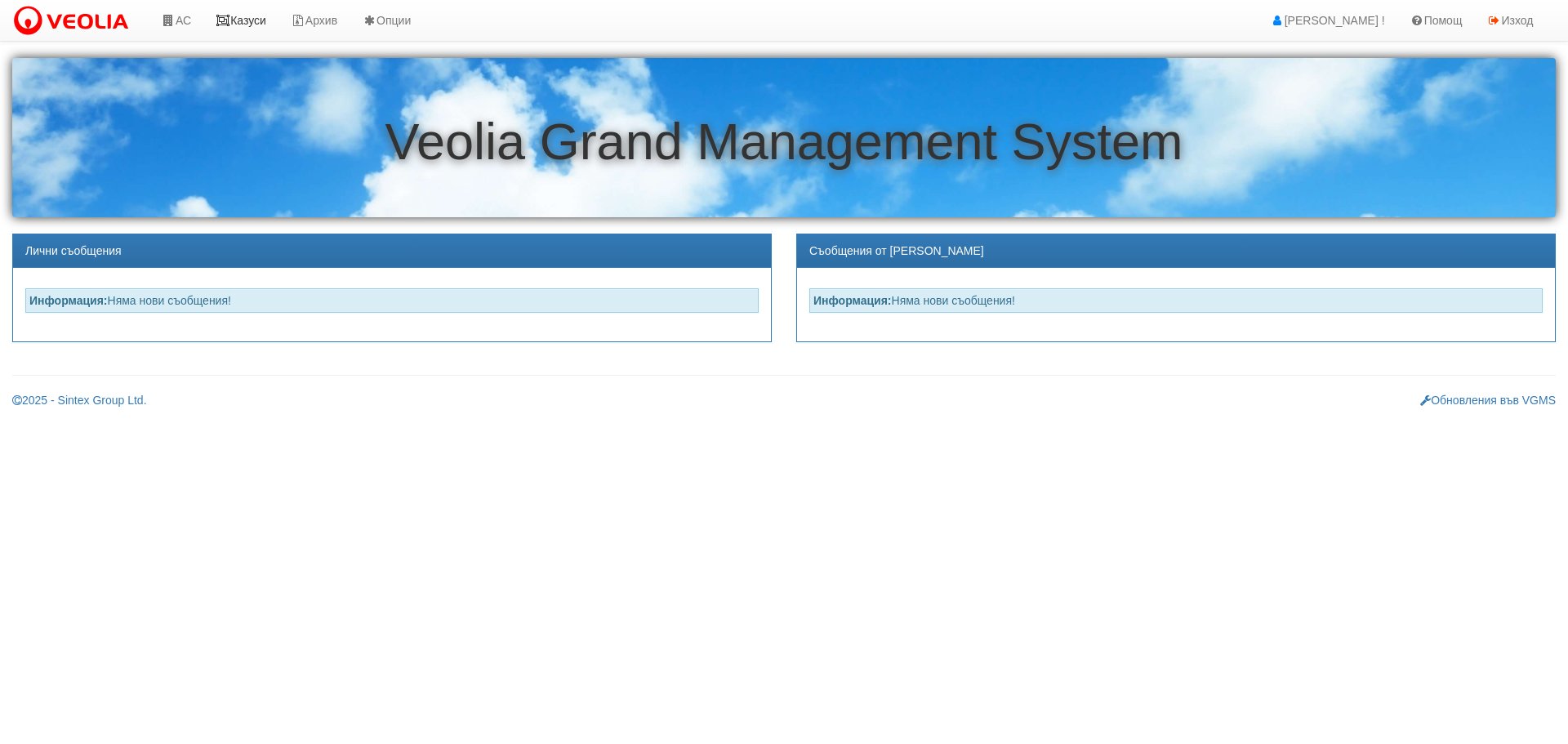
click at [267, 18] on link "Казуси" at bounding box center [241, 20] width 75 height 41
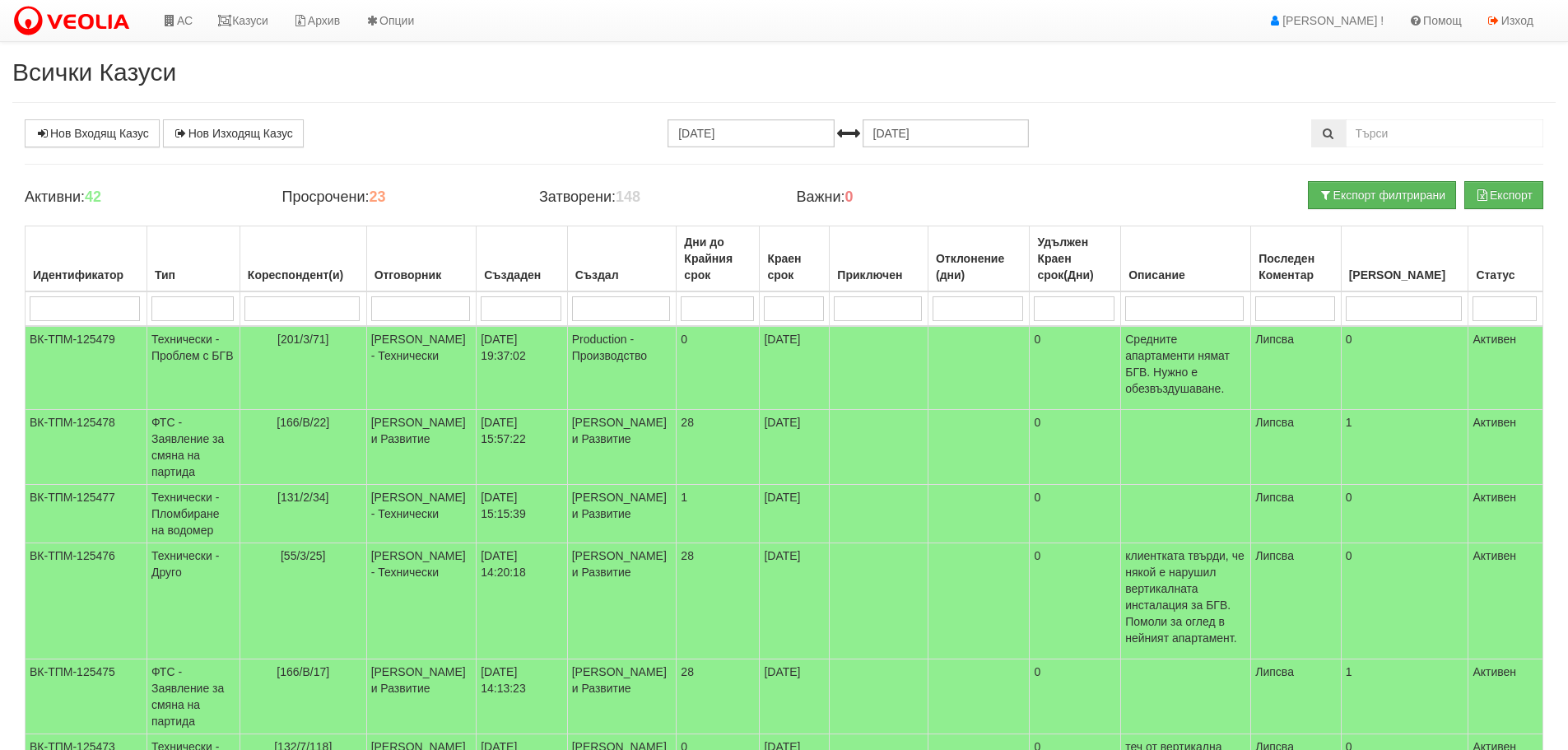
click at [440, 304] on input "search" at bounding box center [420, 309] width 99 height 25
type input "д"
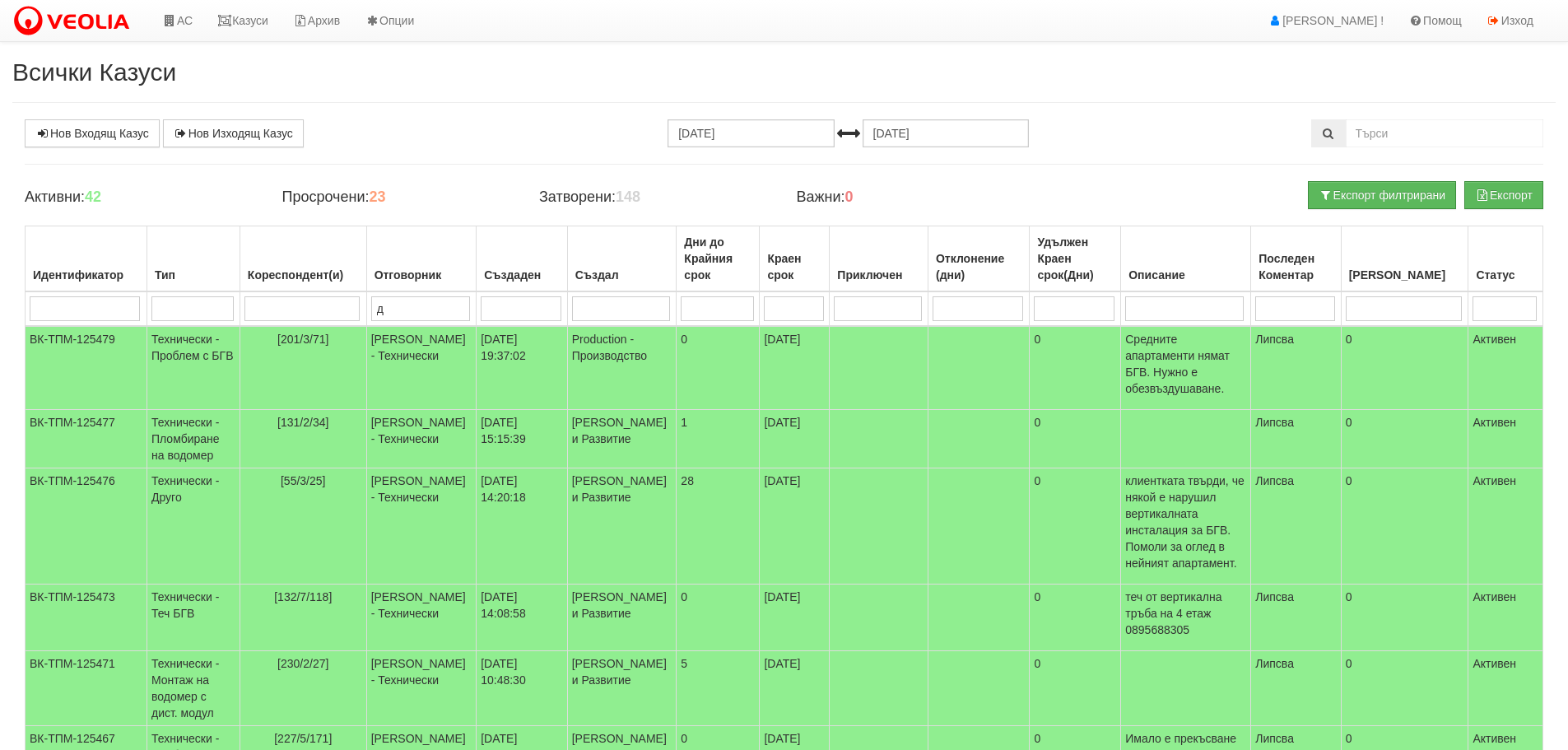
type input "ди"
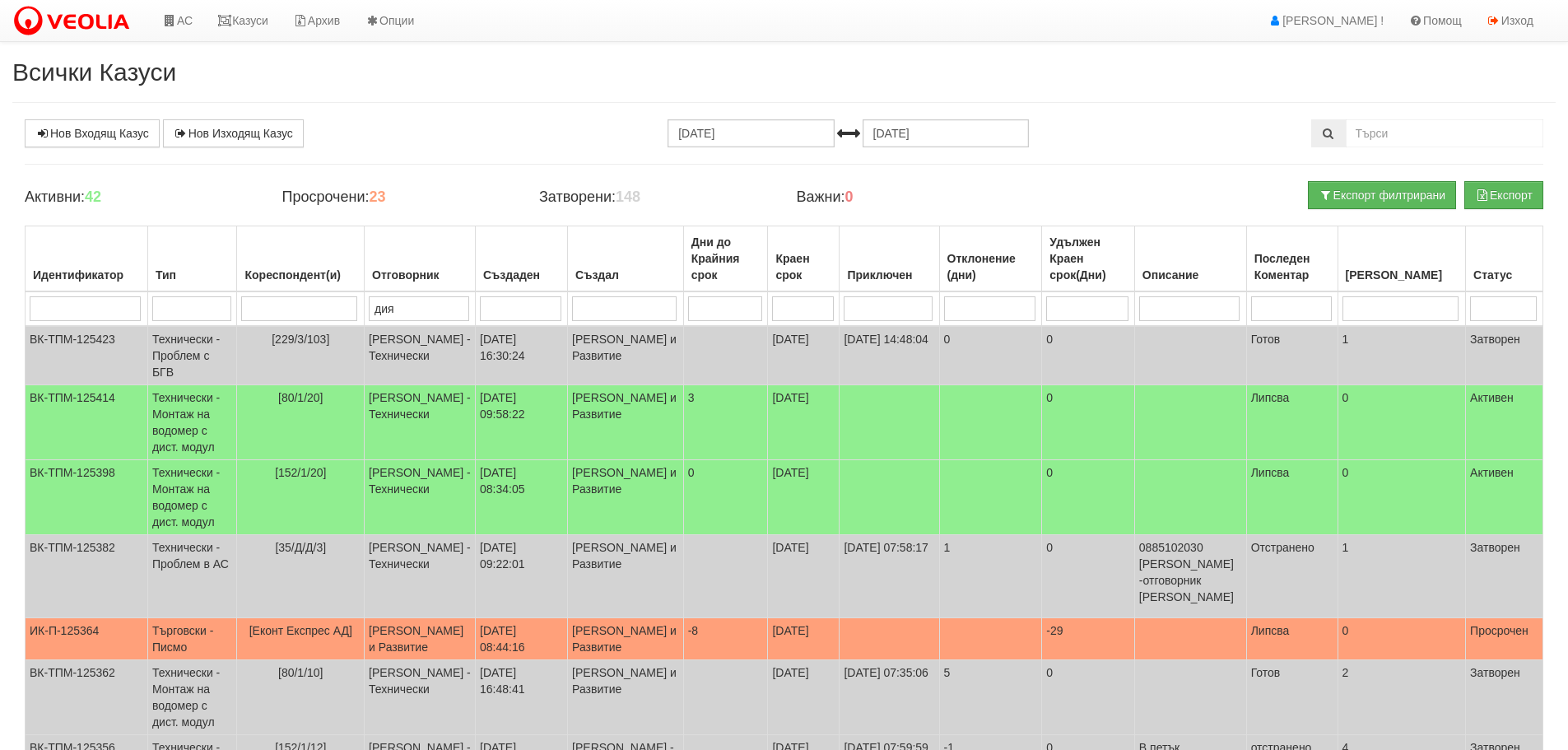
type input "диян"
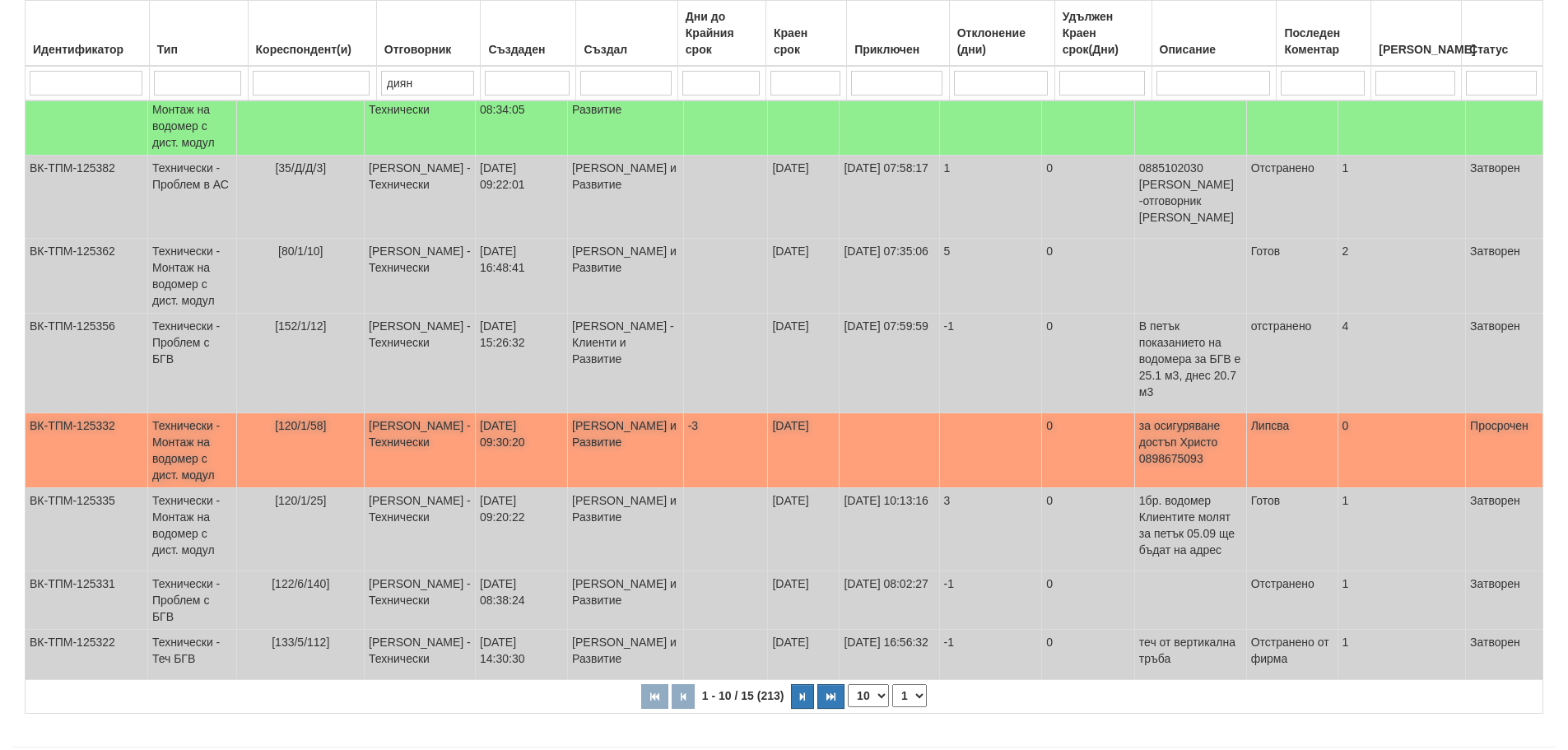
scroll to position [398, 0]
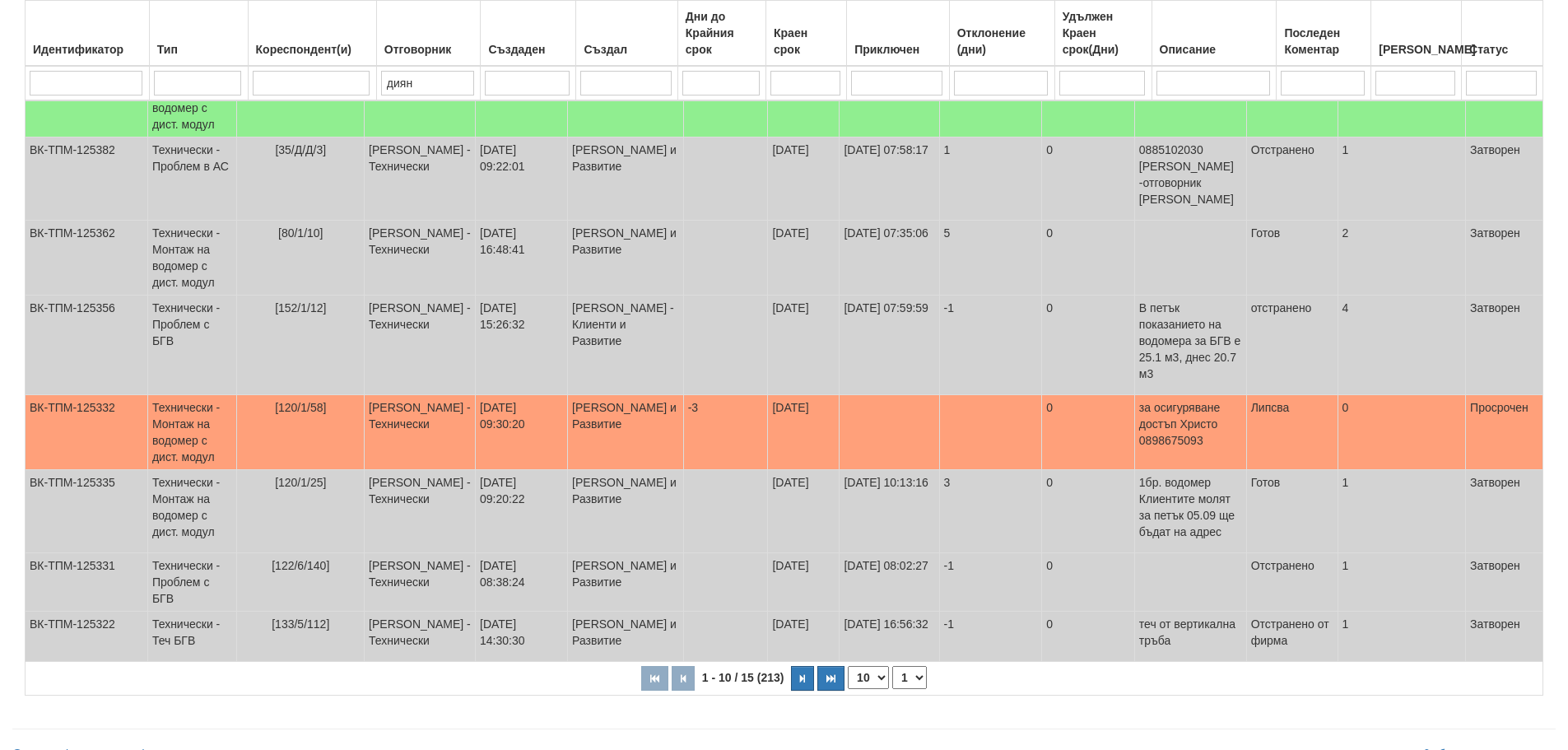
type input "диян"
click at [910, 666] on select "1 2" at bounding box center [909, 678] width 34 height 23
select select "2"
click at [894, 666] on select "1 2" at bounding box center [909, 678] width 34 height 23
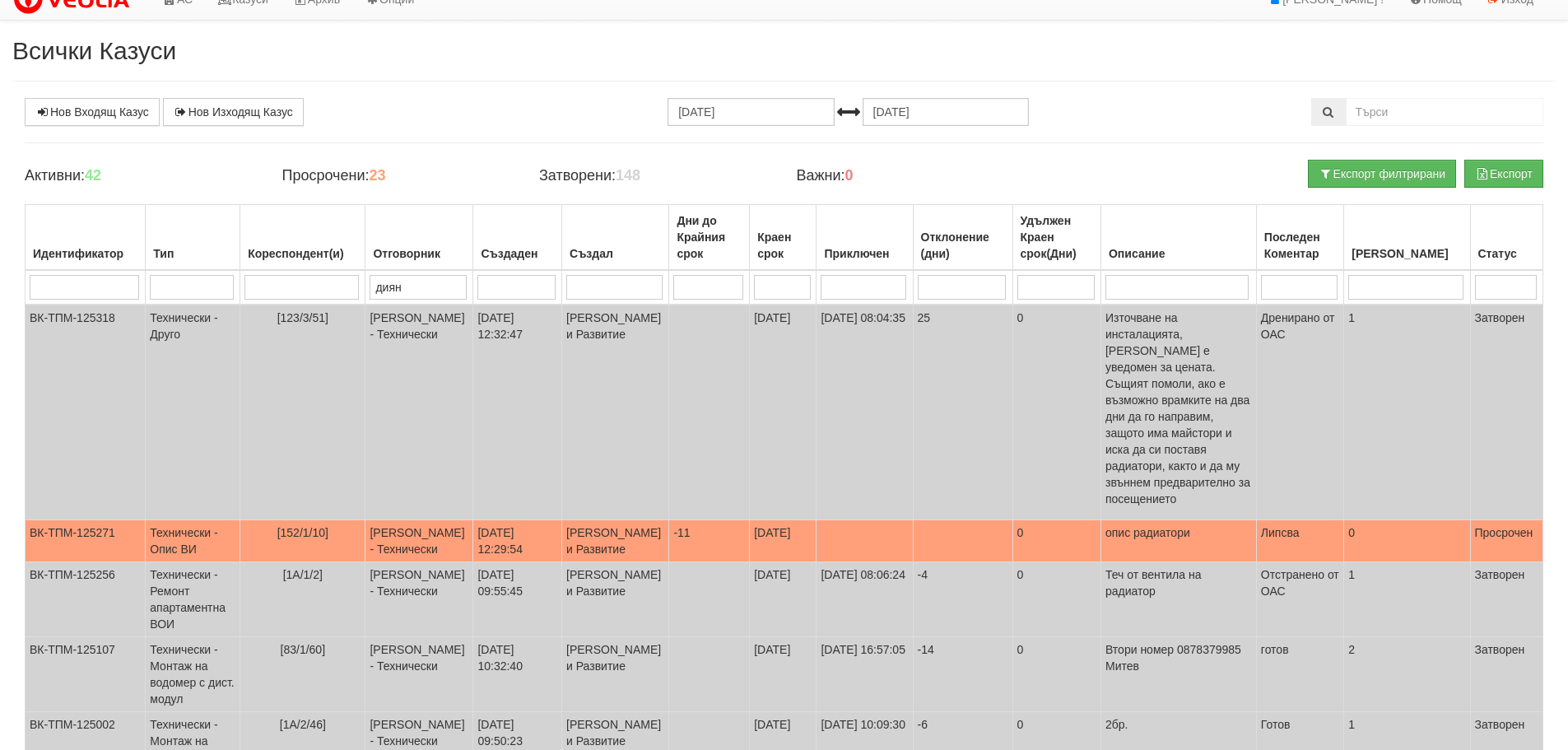
scroll to position [0, 0]
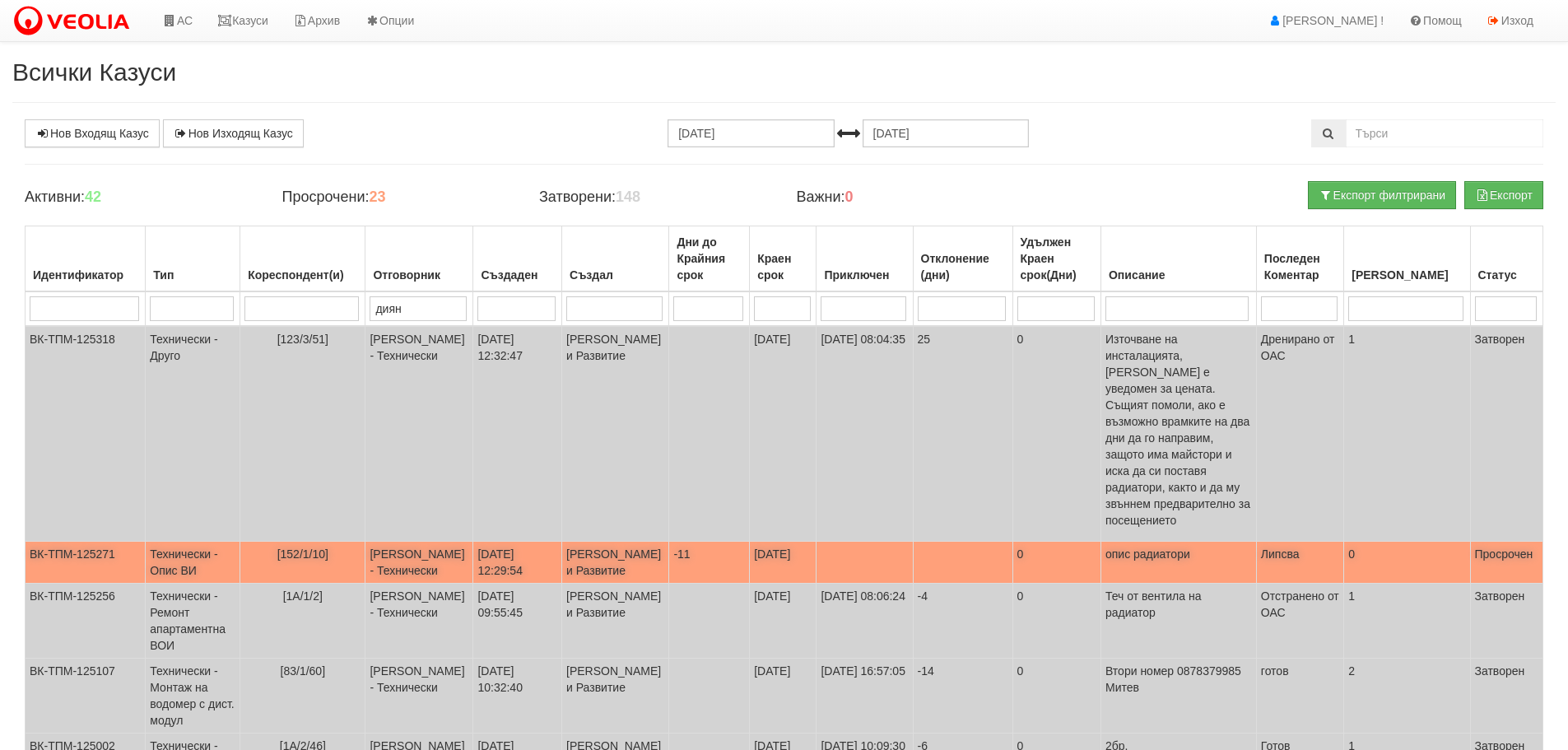
click at [182, 542] on td "Технически - Опис ВИ" at bounding box center [192, 563] width 94 height 42
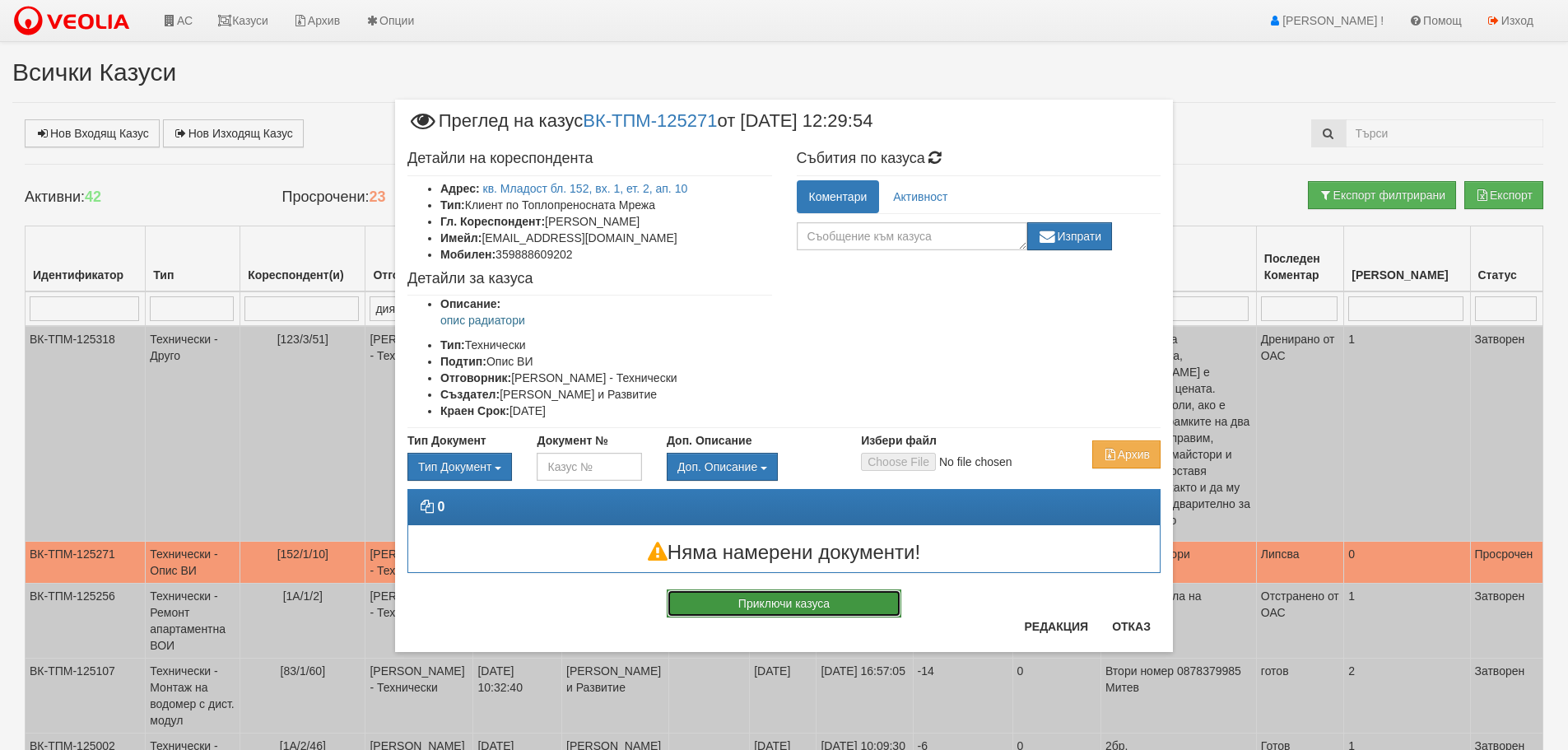
click at [757, 603] on button "Приключи казуса" at bounding box center [783, 603] width 235 height 28
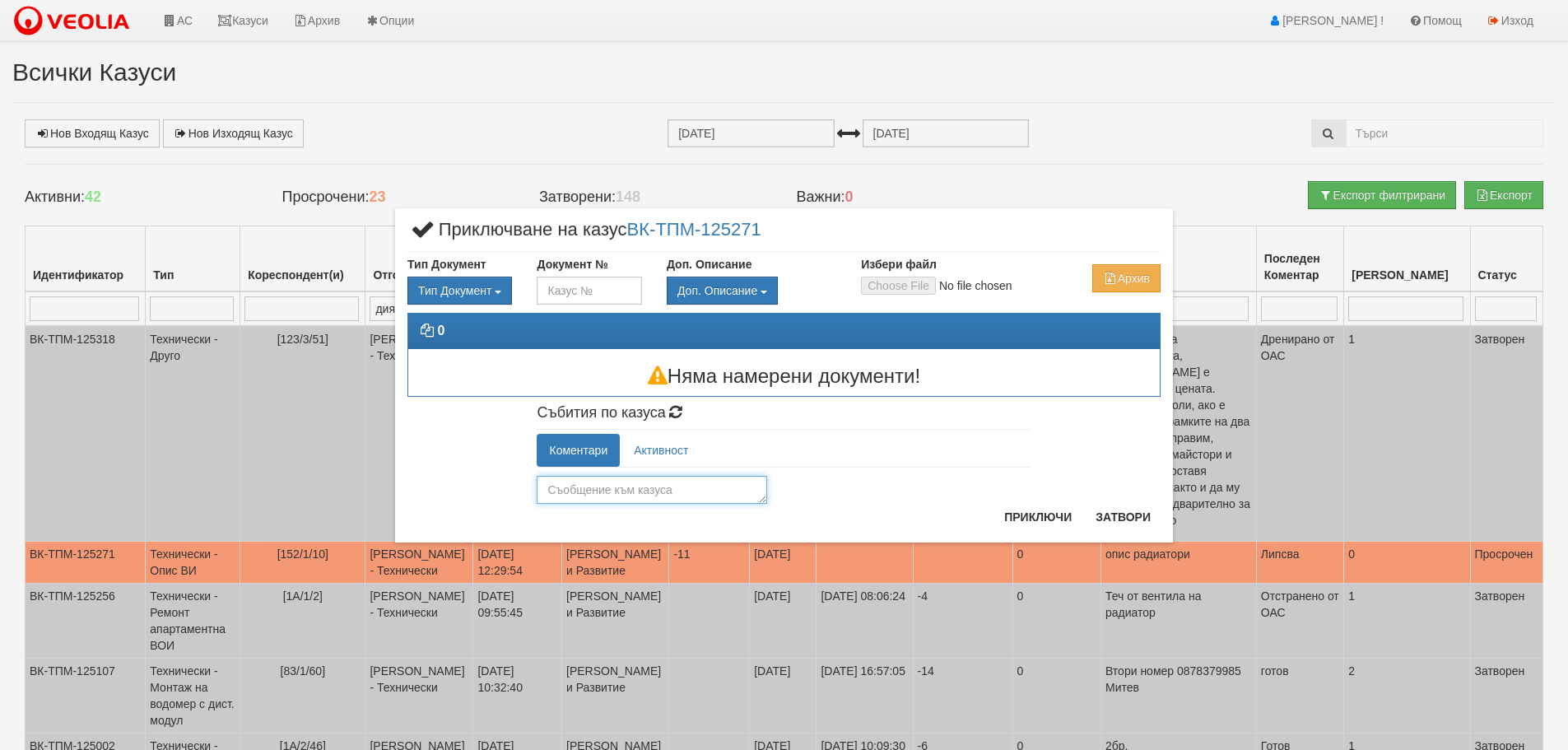
click at [673, 488] on textarea at bounding box center [652, 489] width 231 height 28
type textarea "Готов"
click at [1021, 514] on button "Приключи" at bounding box center [1037, 518] width 87 height 27
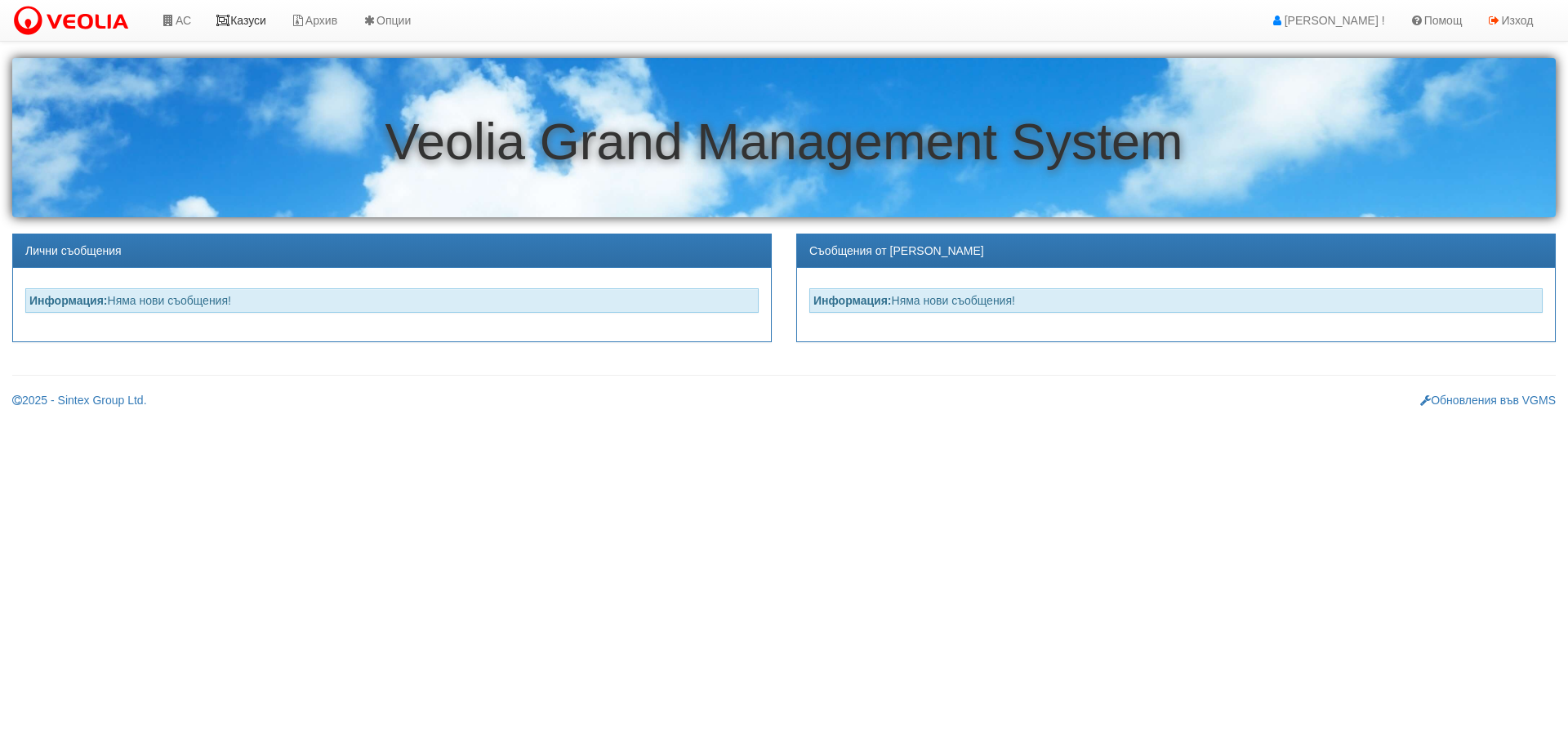
click at [259, 22] on link "Казуси" at bounding box center [241, 20] width 75 height 41
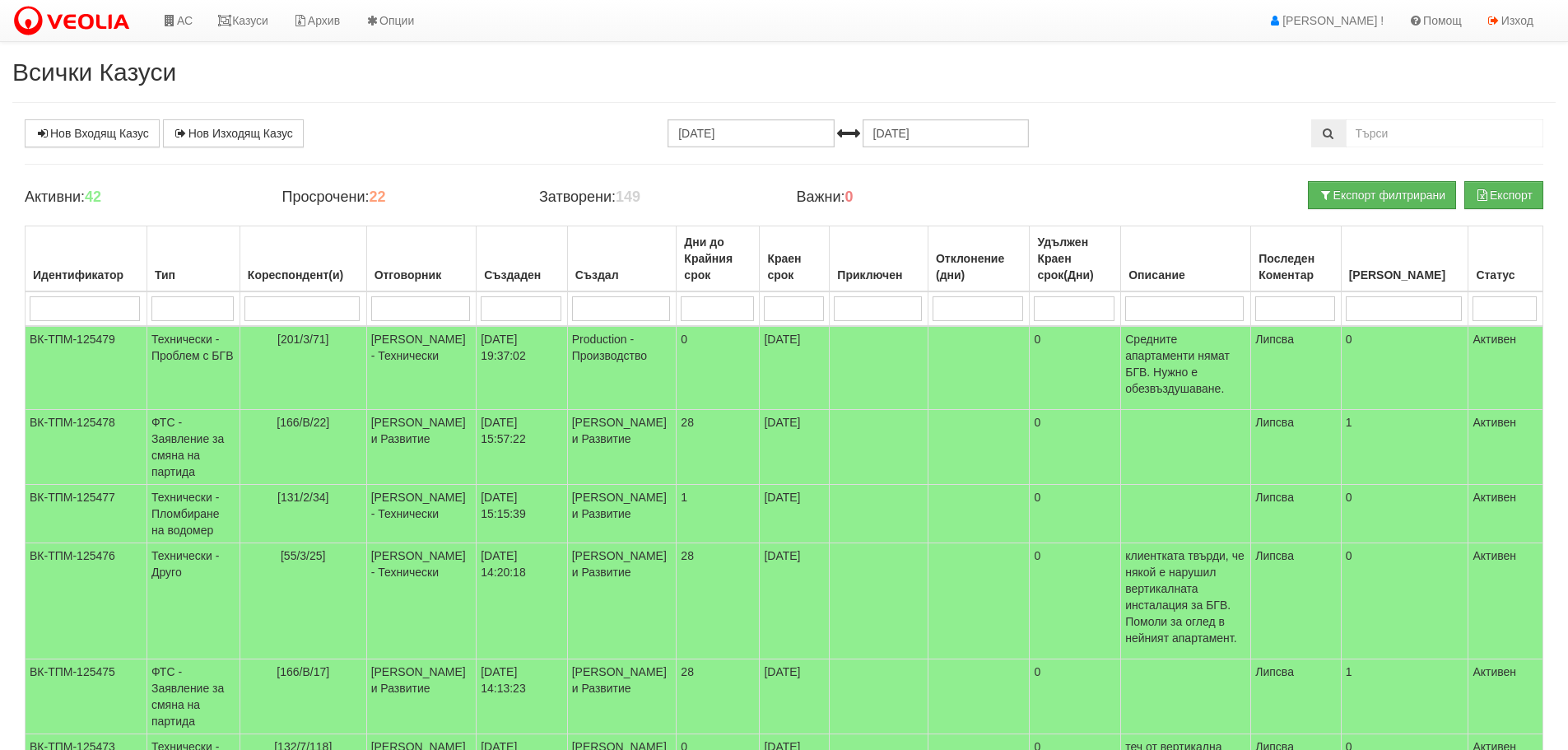
click at [449, 309] on input "search" at bounding box center [420, 309] width 99 height 25
type input "1"
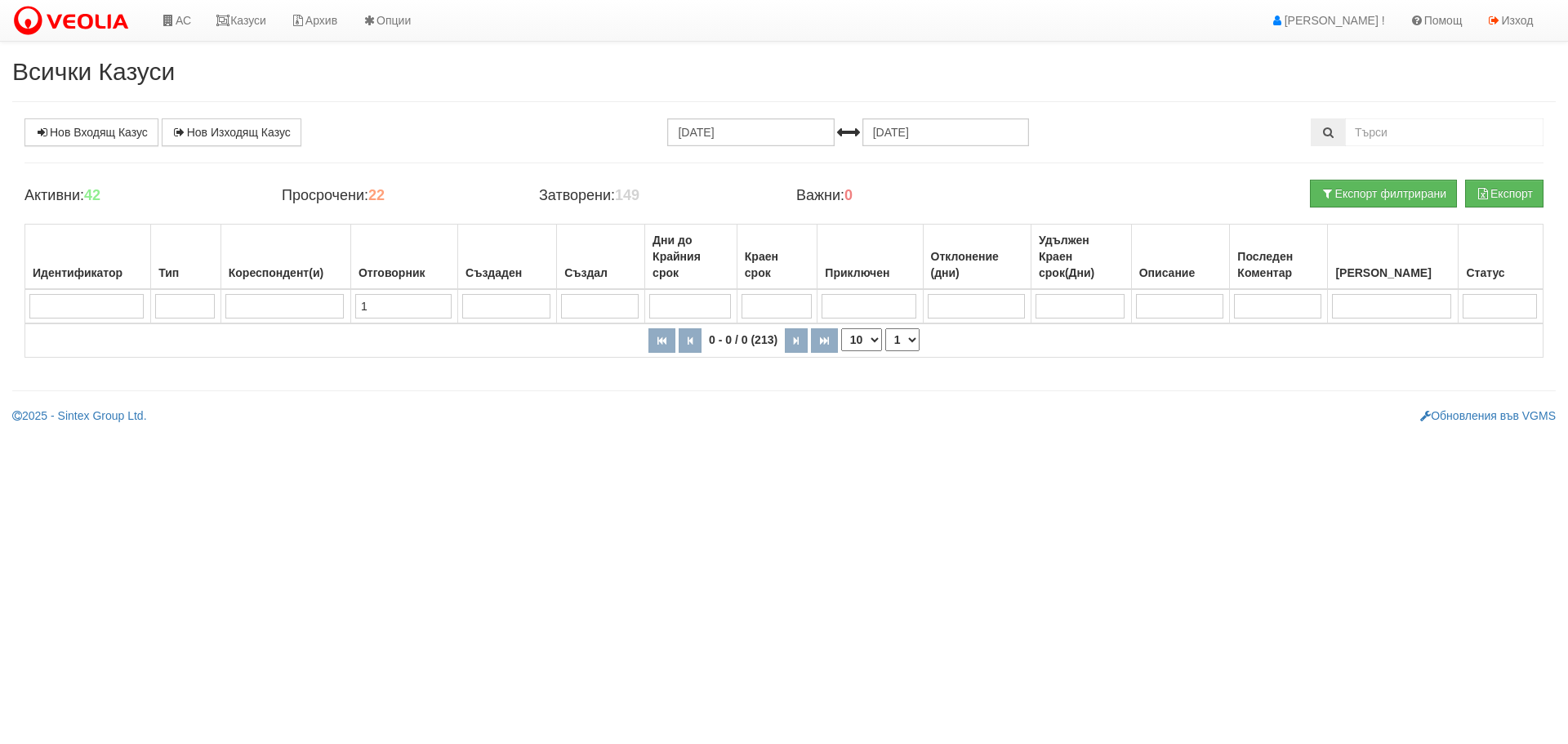
type input "15"
type input "152"
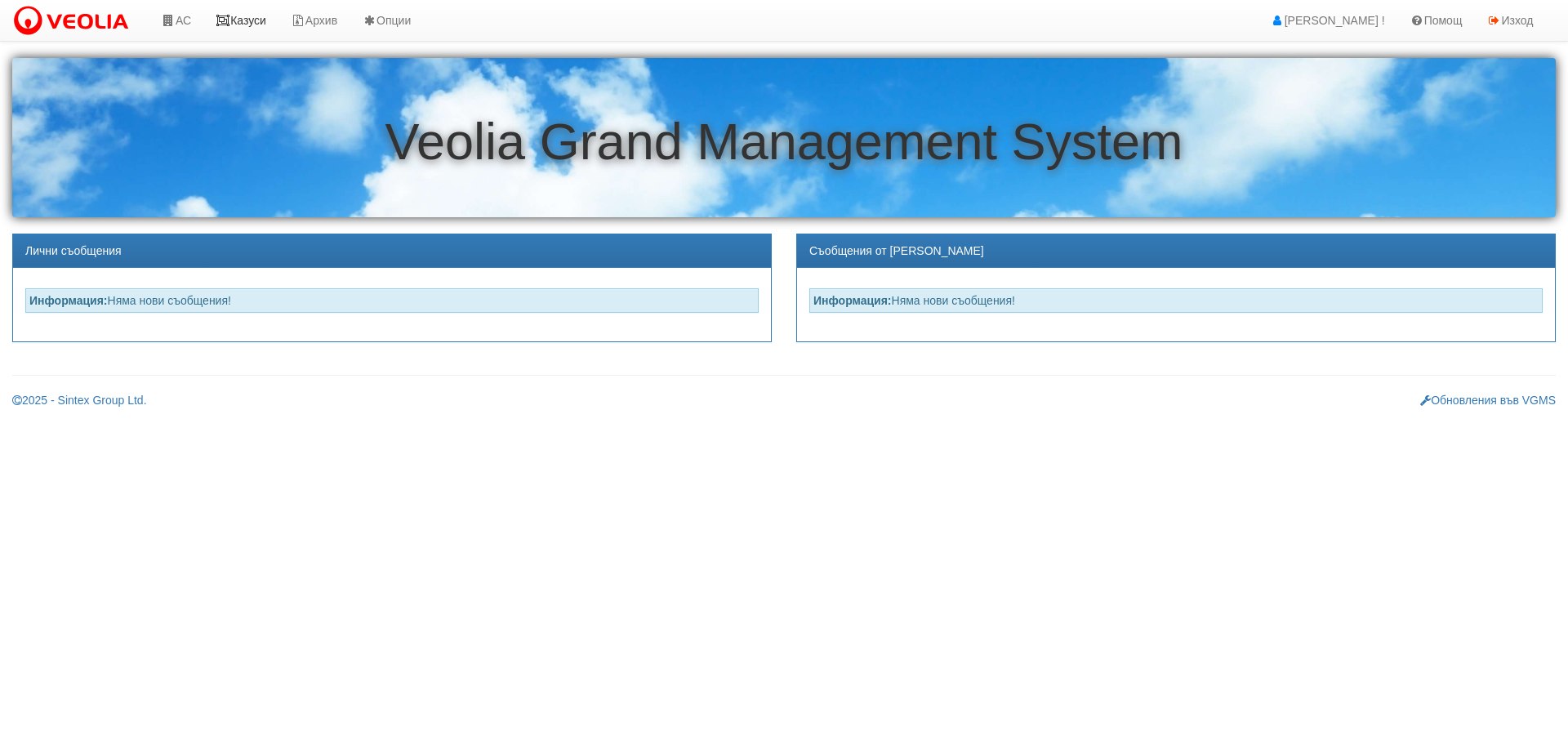
click at [253, 25] on link "Казуси" at bounding box center [241, 20] width 75 height 41
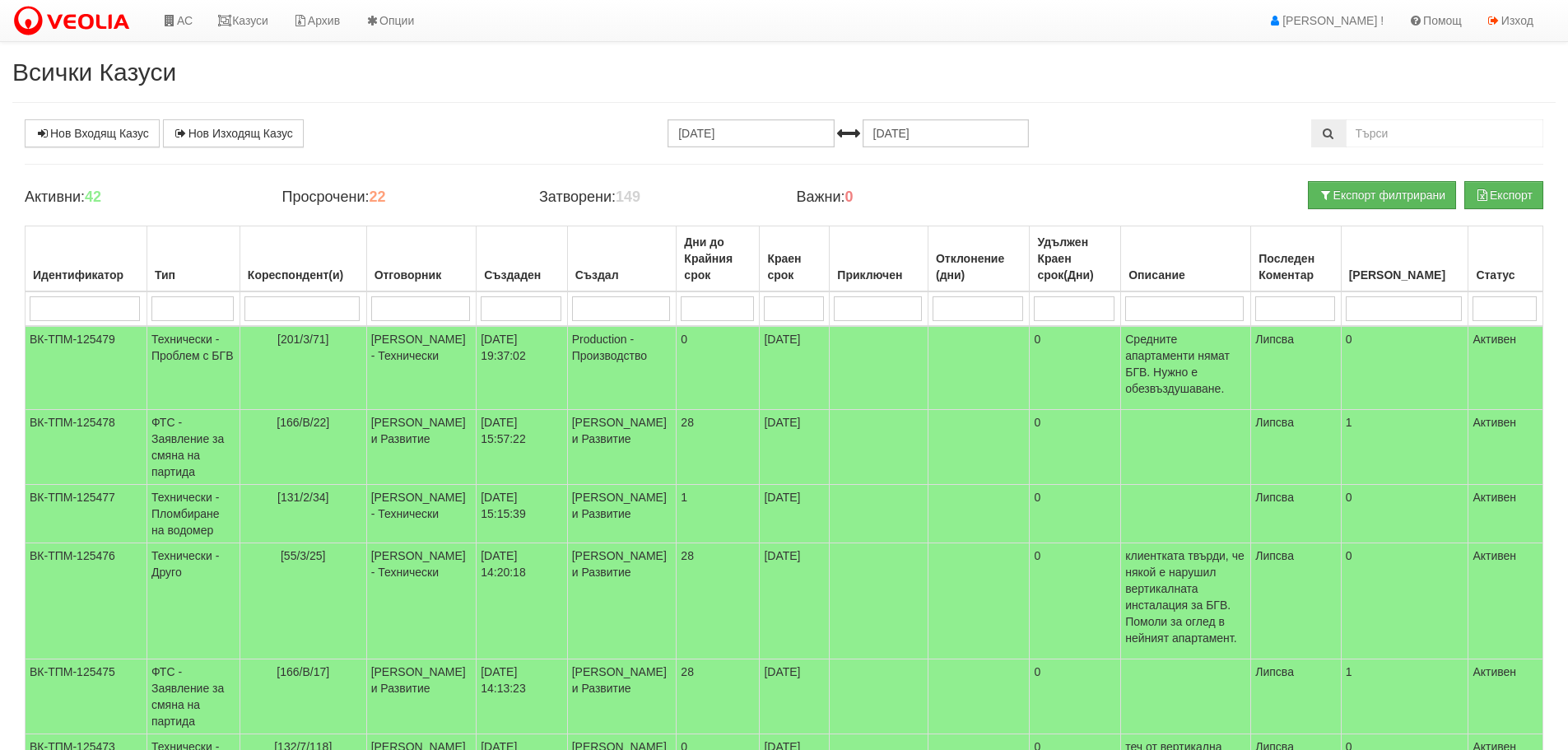
click at [328, 314] on input "search" at bounding box center [302, 309] width 115 height 25
type input "1"
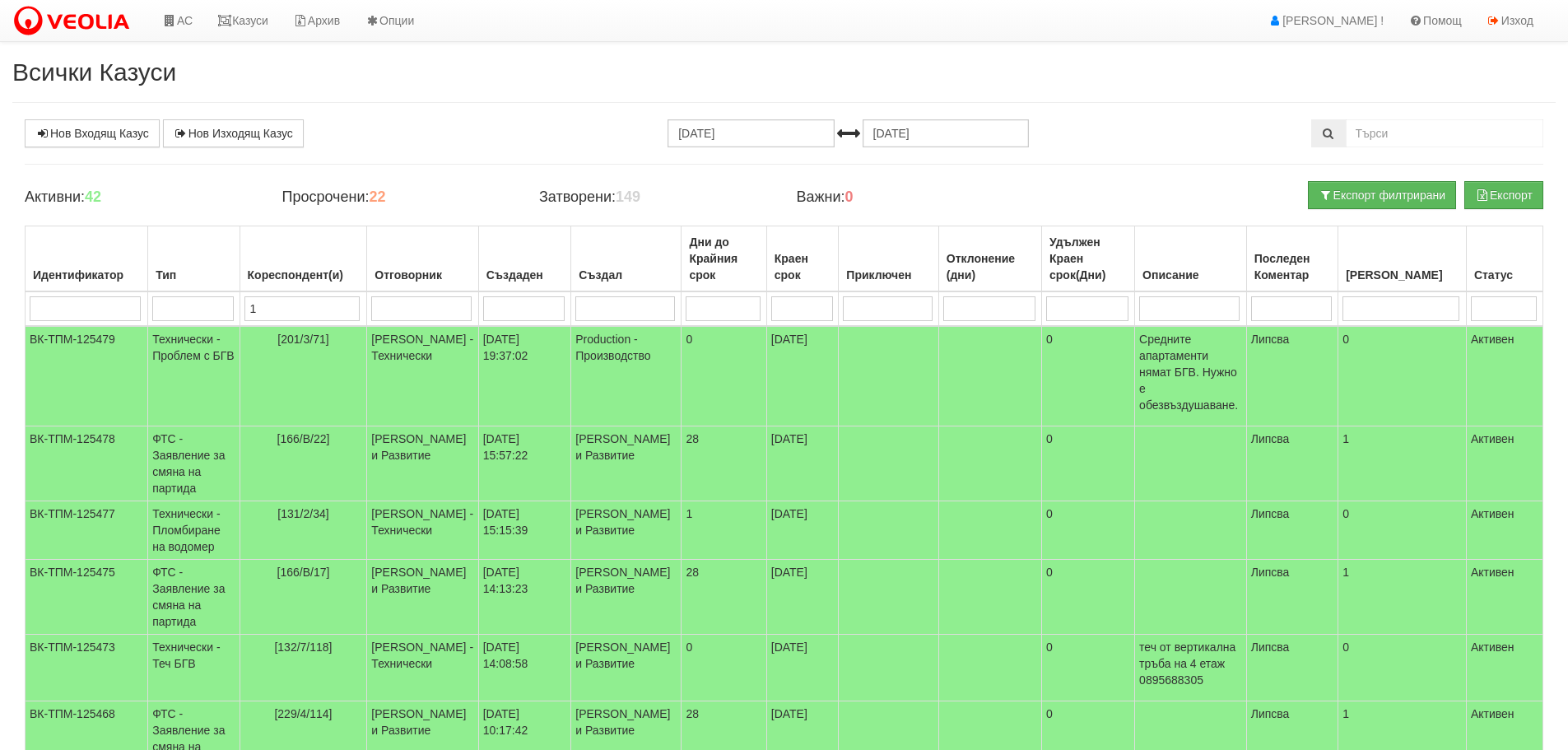
type input "15"
type input "152"
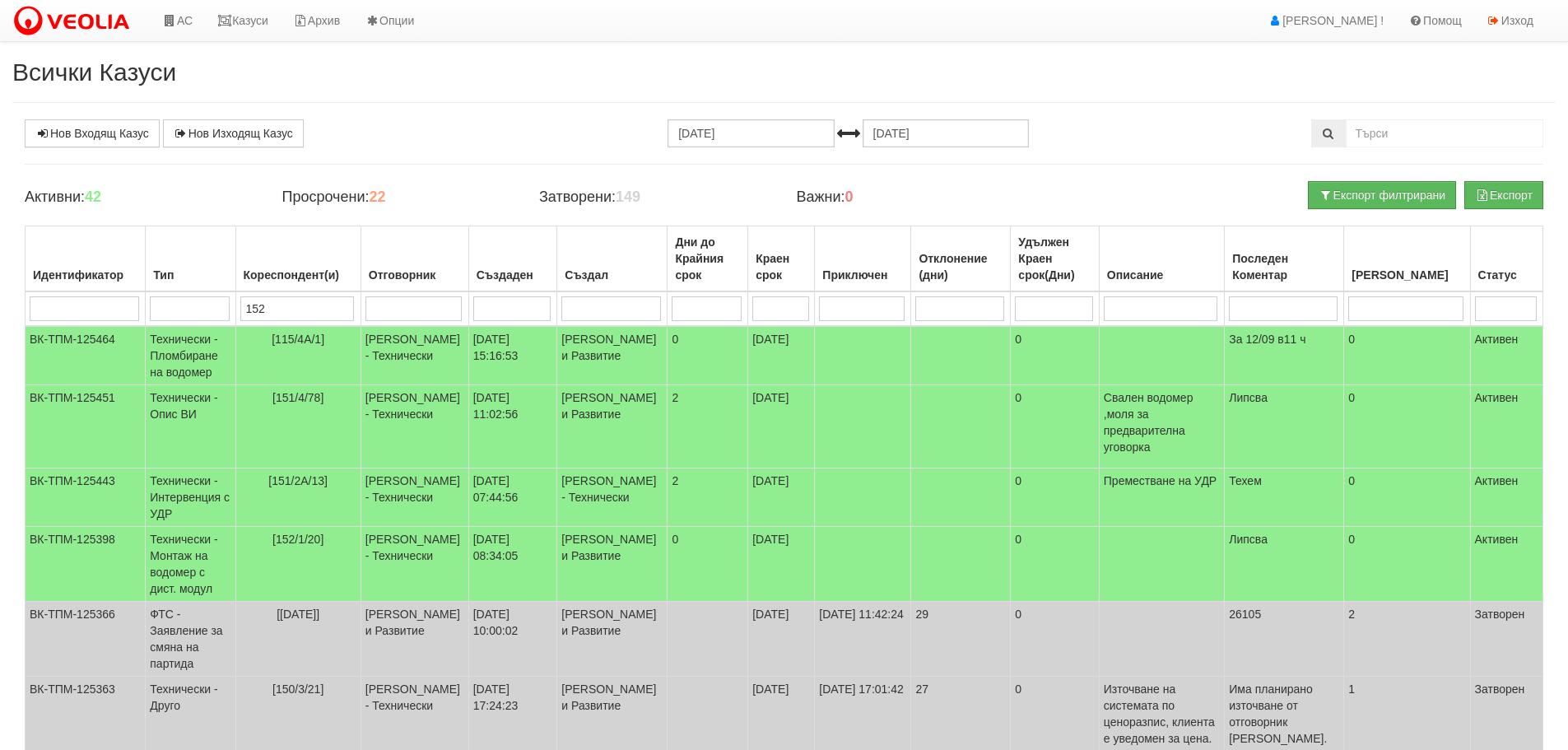
type input "152"
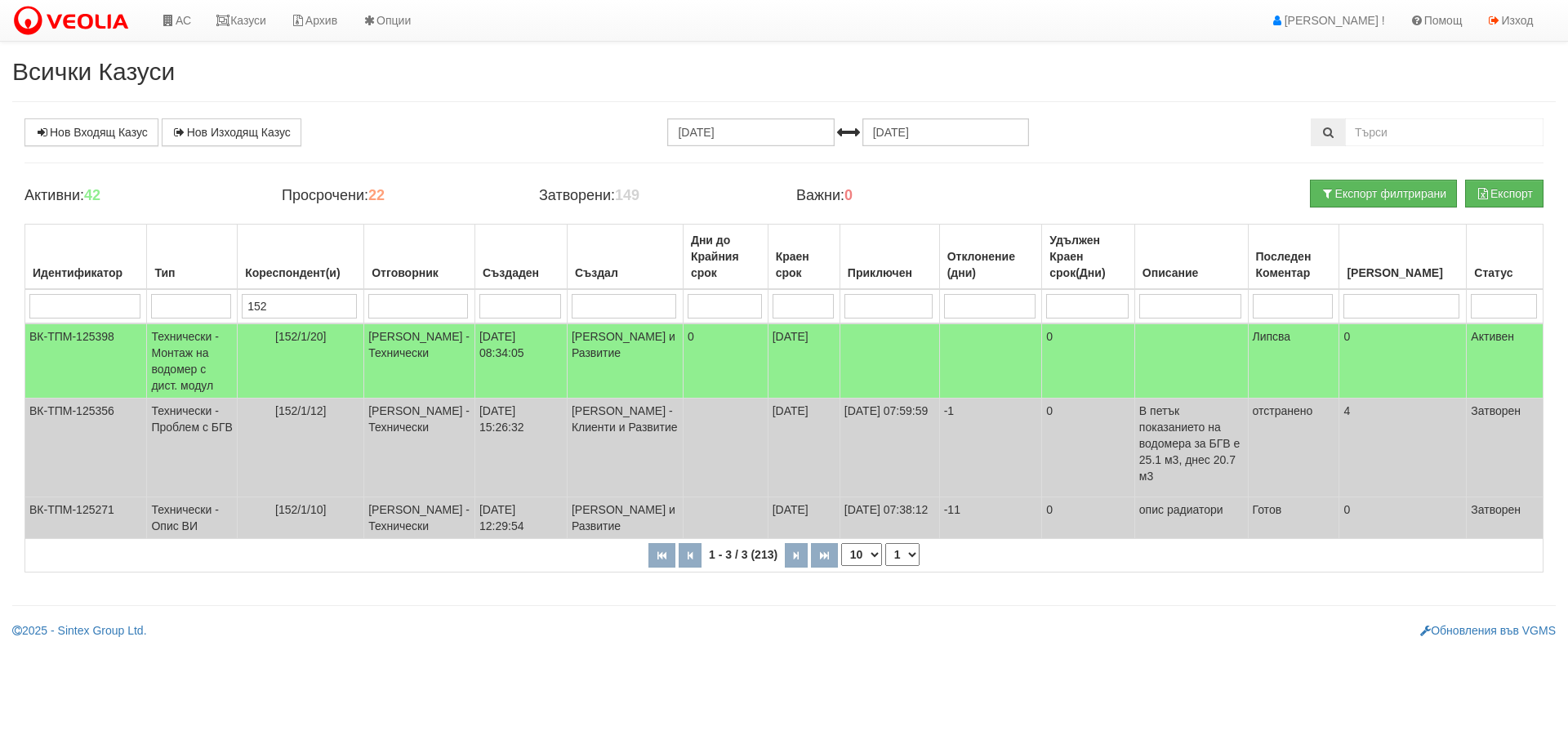
drag, startPoint x: 288, startPoint y: 304, endPoint x: 178, endPoint y: 311, distance: 110.2
click at [178, 311] on tr "152" at bounding box center [785, 306] width 1518 height 34
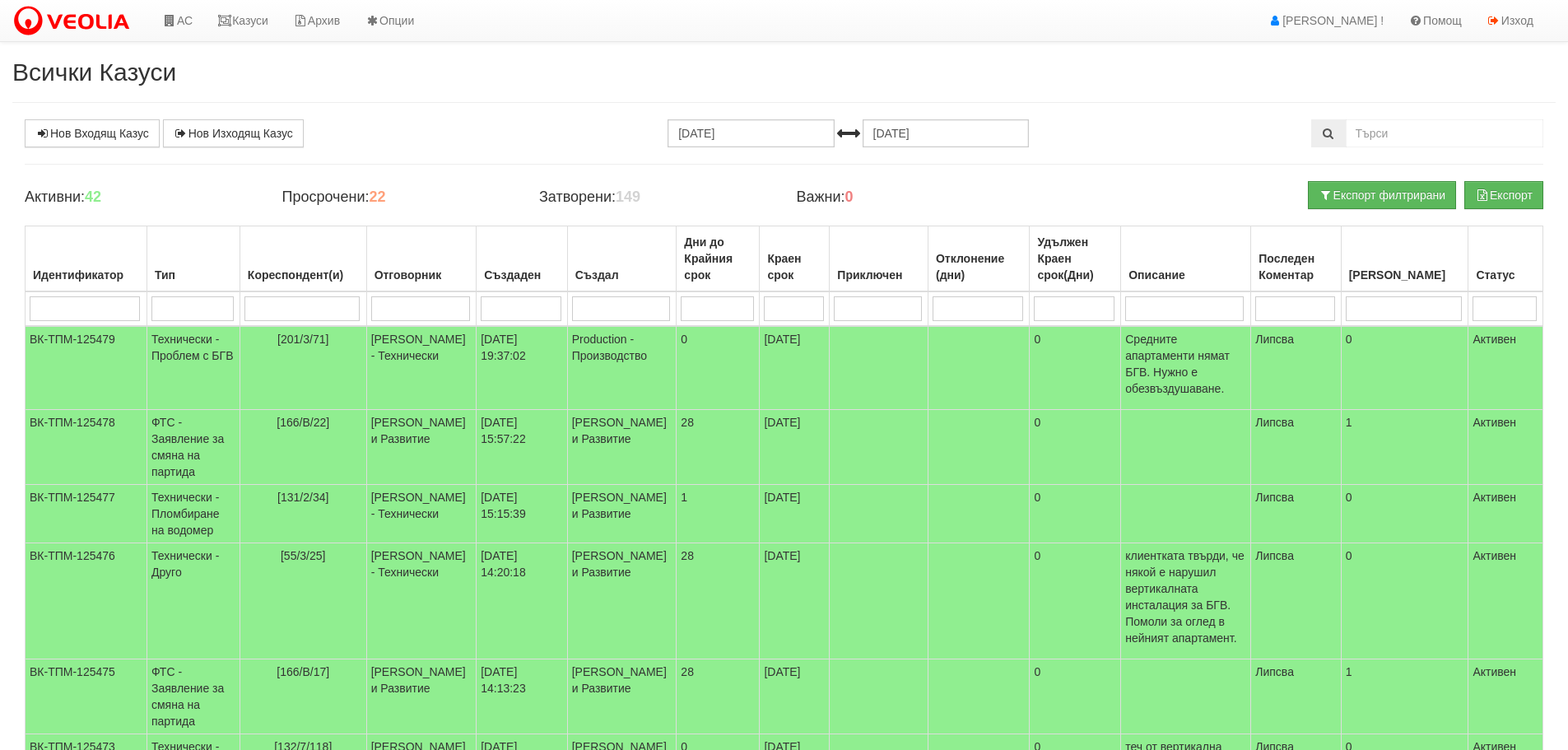
click at [441, 304] on input "search" at bounding box center [420, 309] width 99 height 25
type input "д"
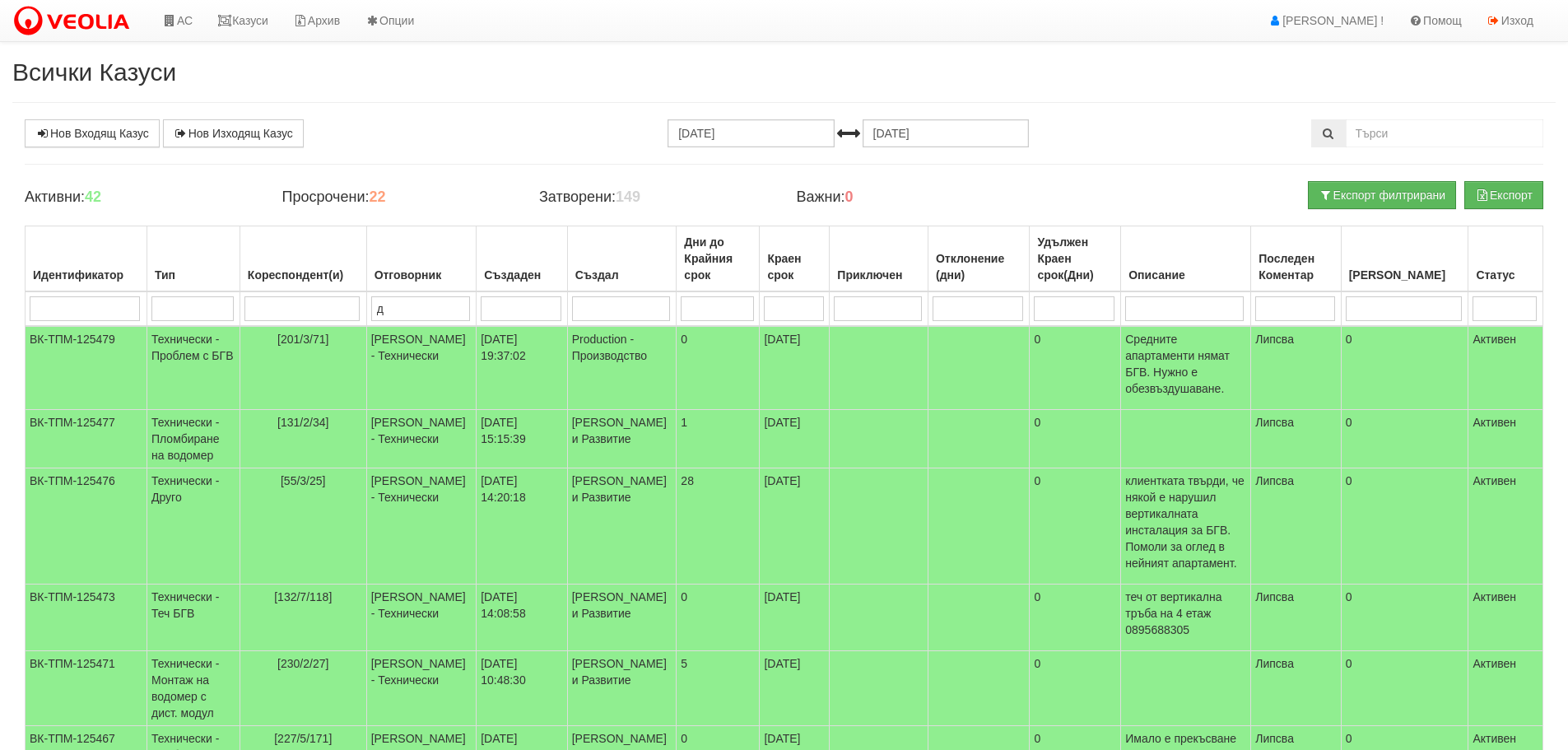
type input "ди"
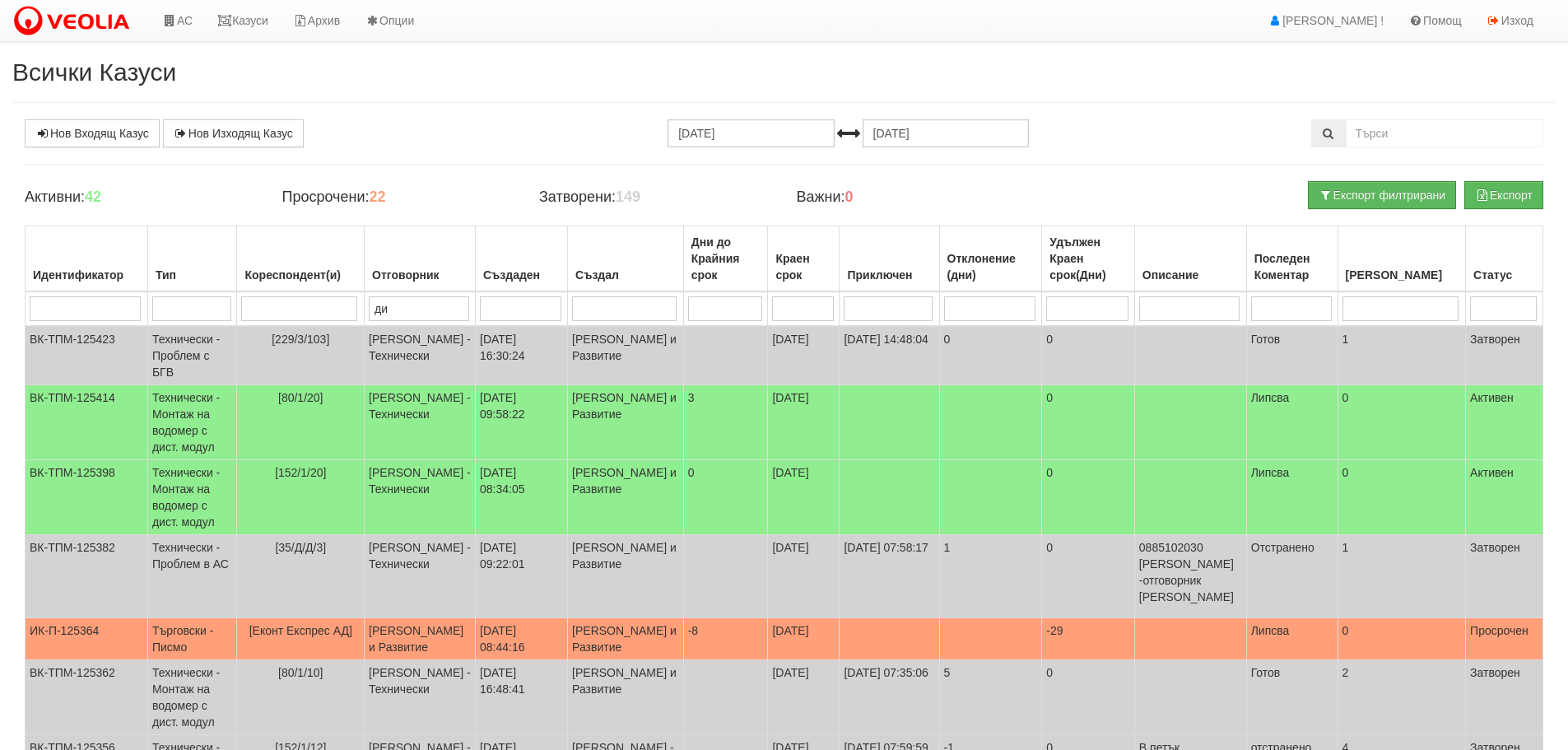
type input "дия"
type input "диян"
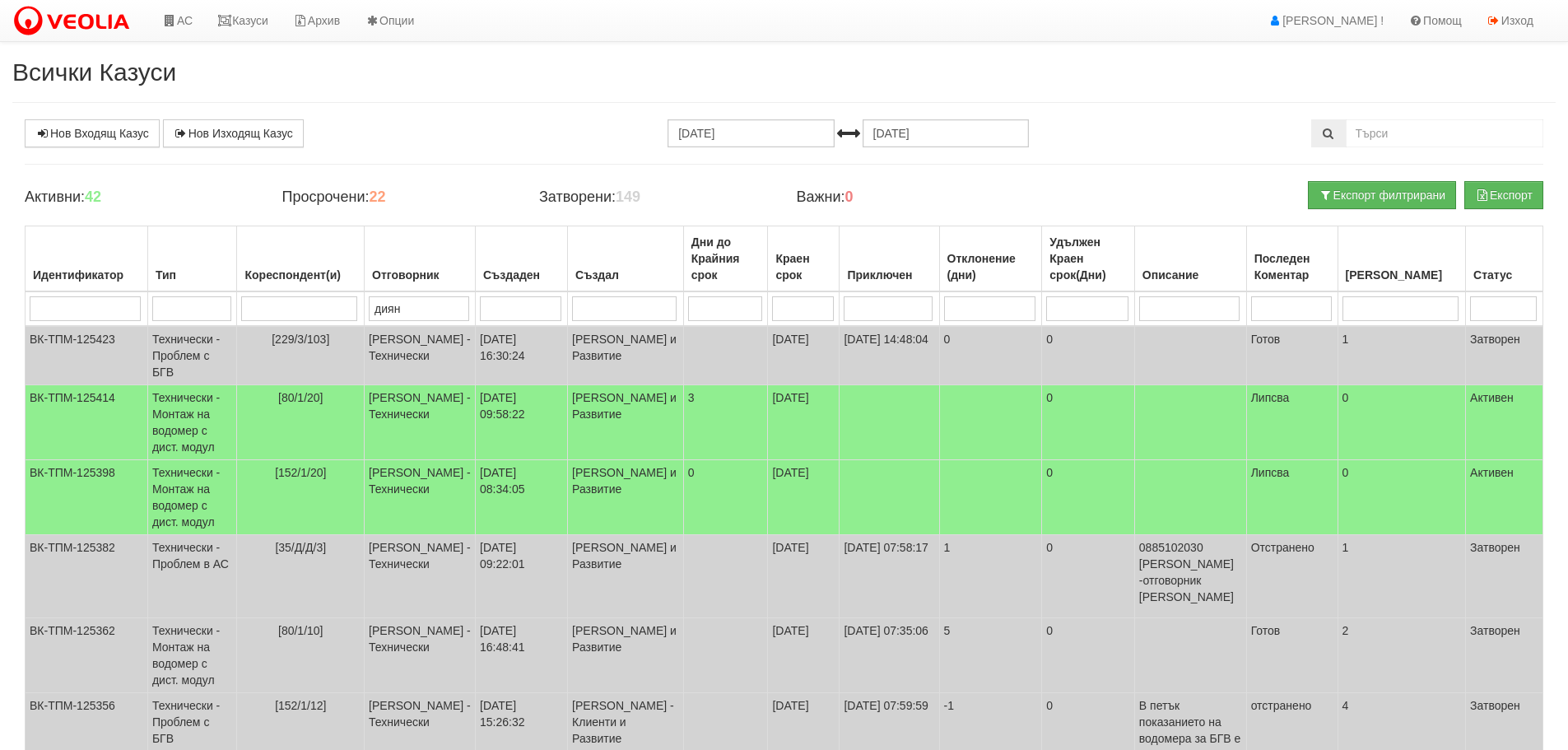
type input "диян"
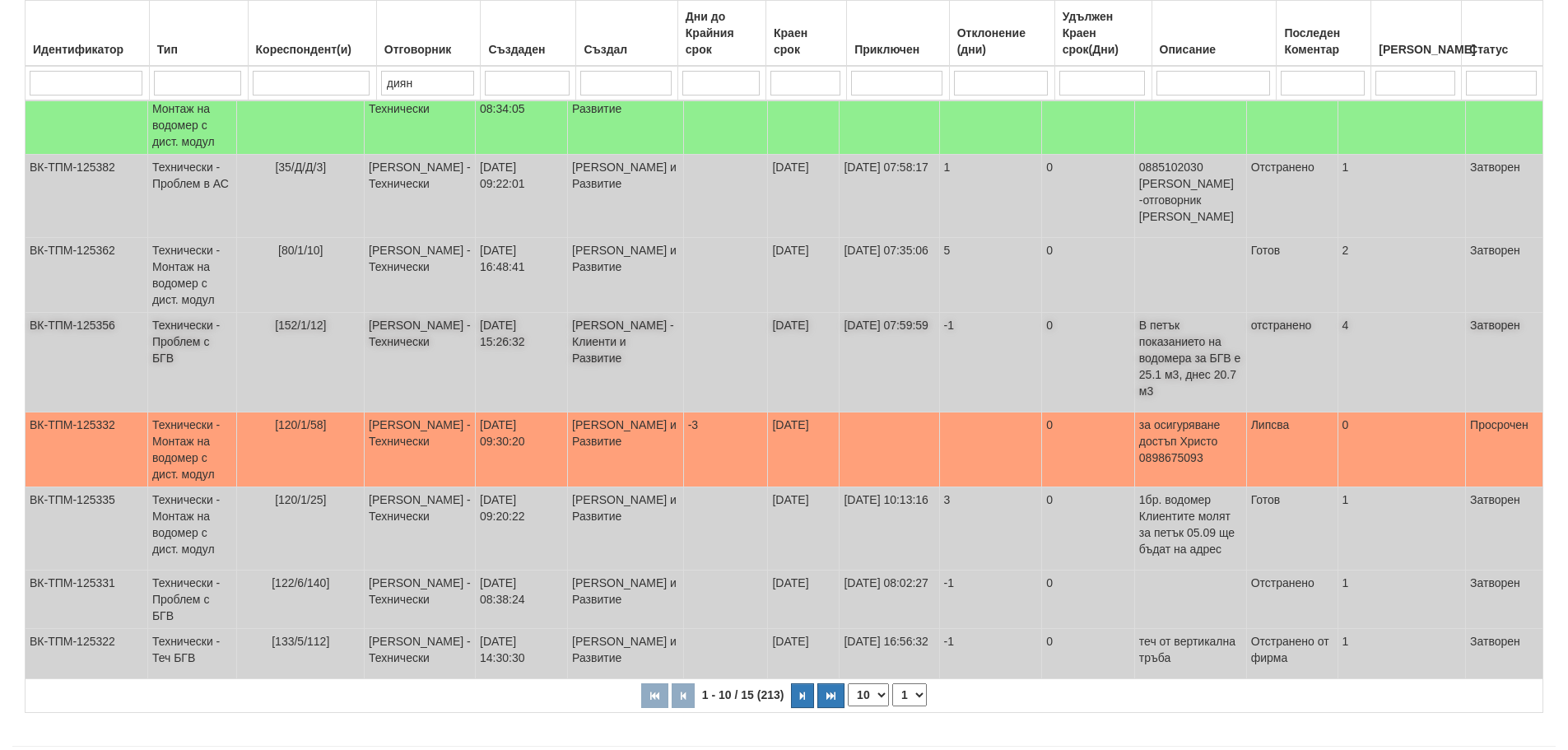
scroll to position [398, 0]
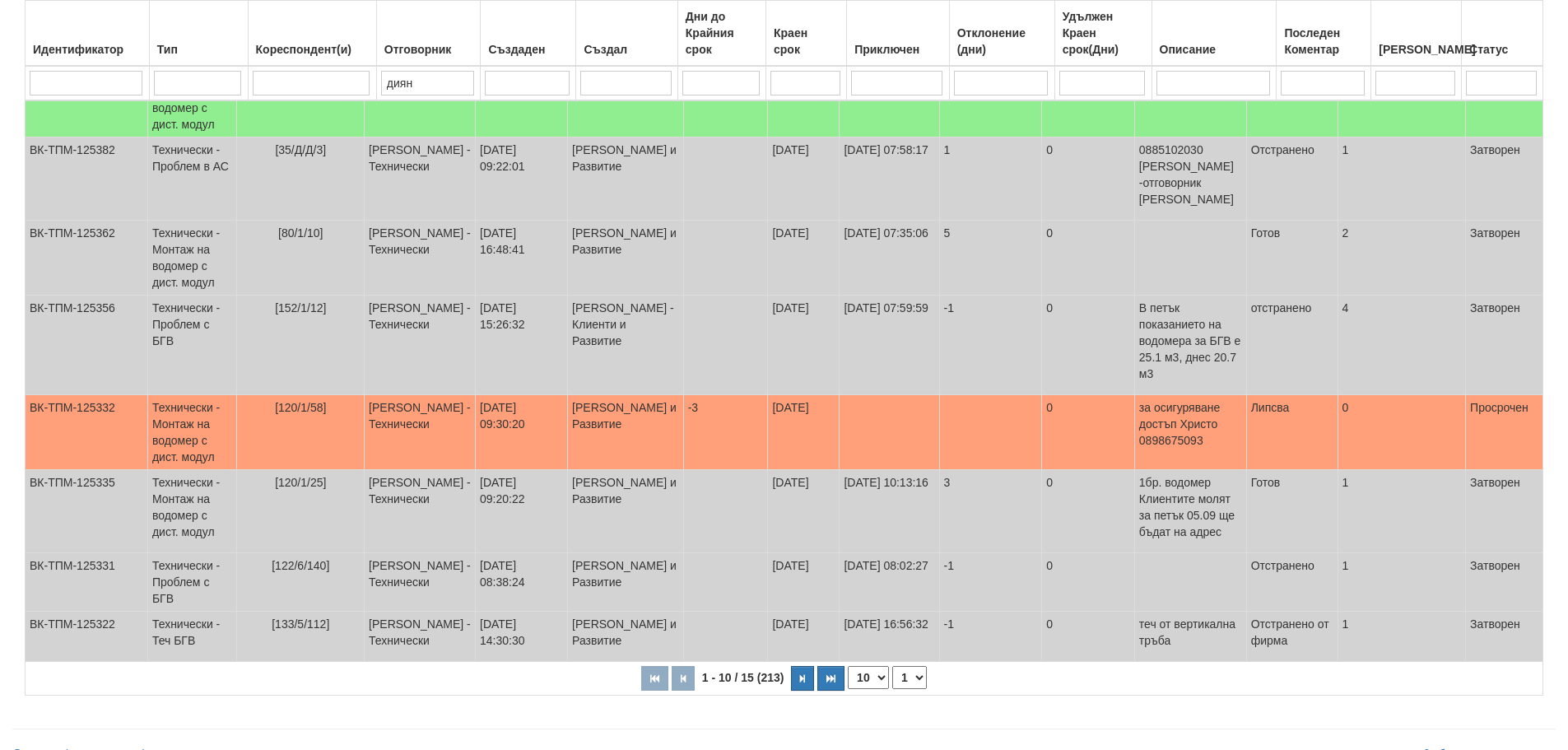
type input "диян"
click at [916, 666] on select "1 2" at bounding box center [909, 678] width 34 height 23
select select "2"
click at [894, 666] on select "1 2" at bounding box center [909, 678] width 34 height 23
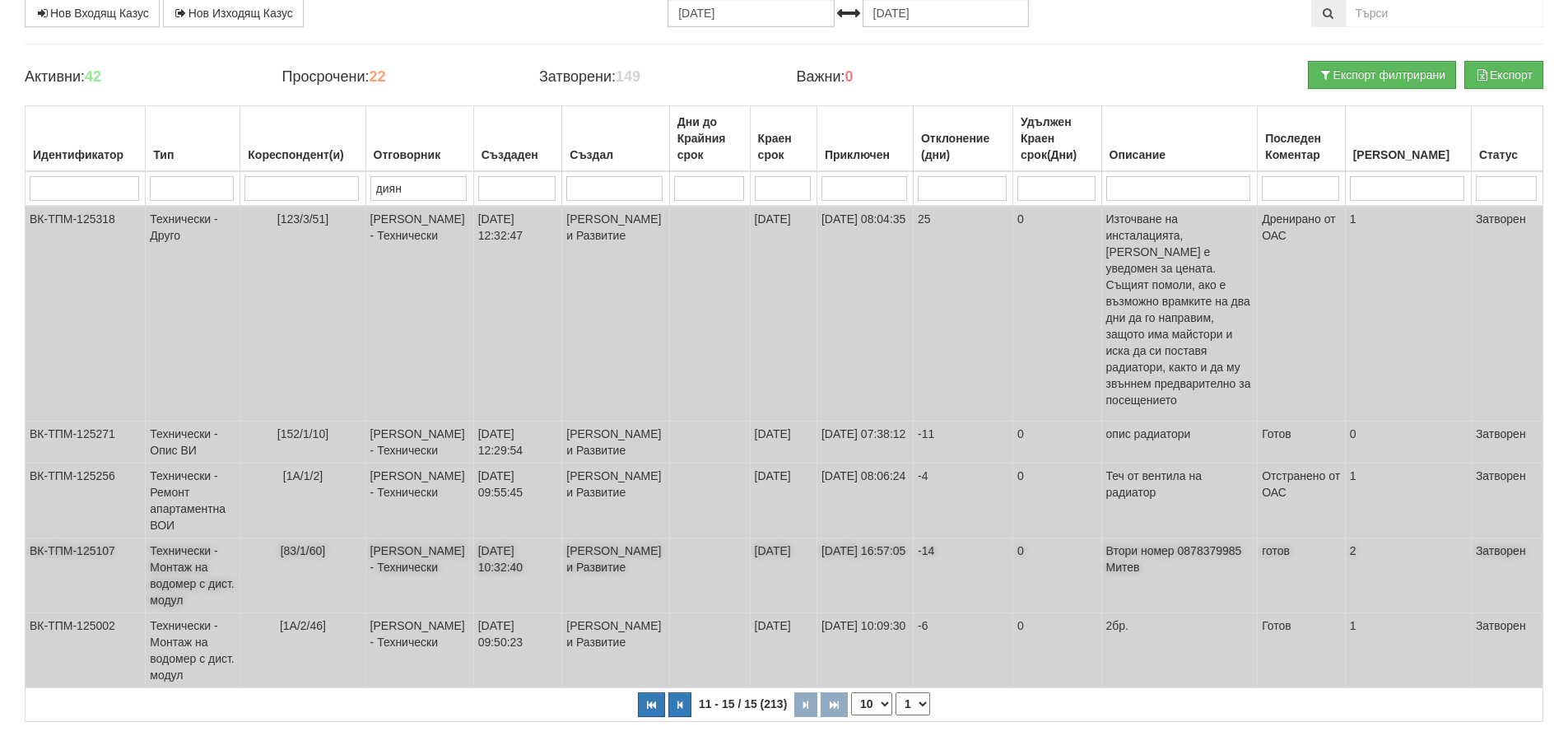
scroll to position [122, 0]
